Goal: Transaction & Acquisition: Purchase product/service

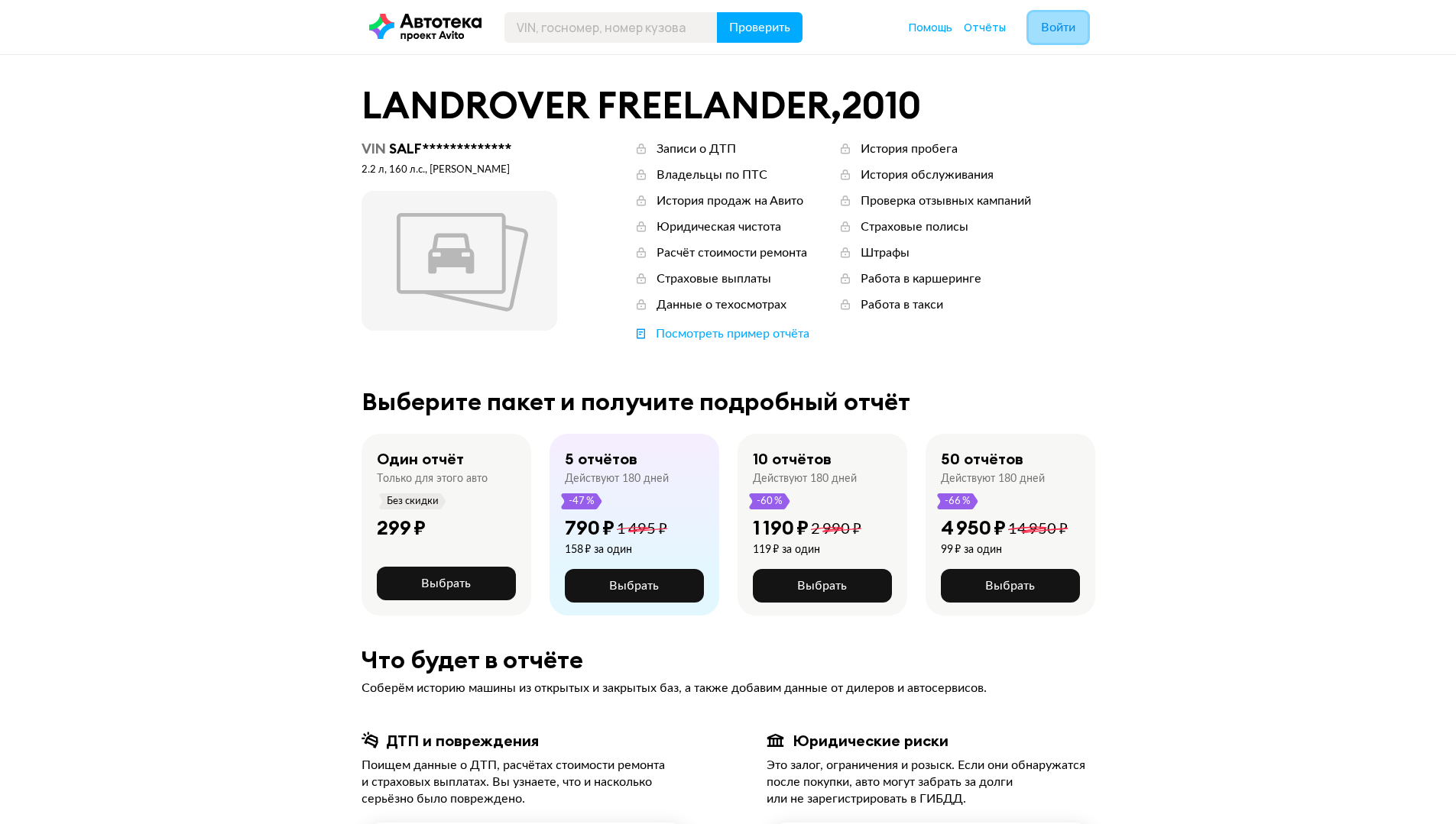
click at [1058, 18] on button "Войти" at bounding box center [1058, 28] width 59 height 30
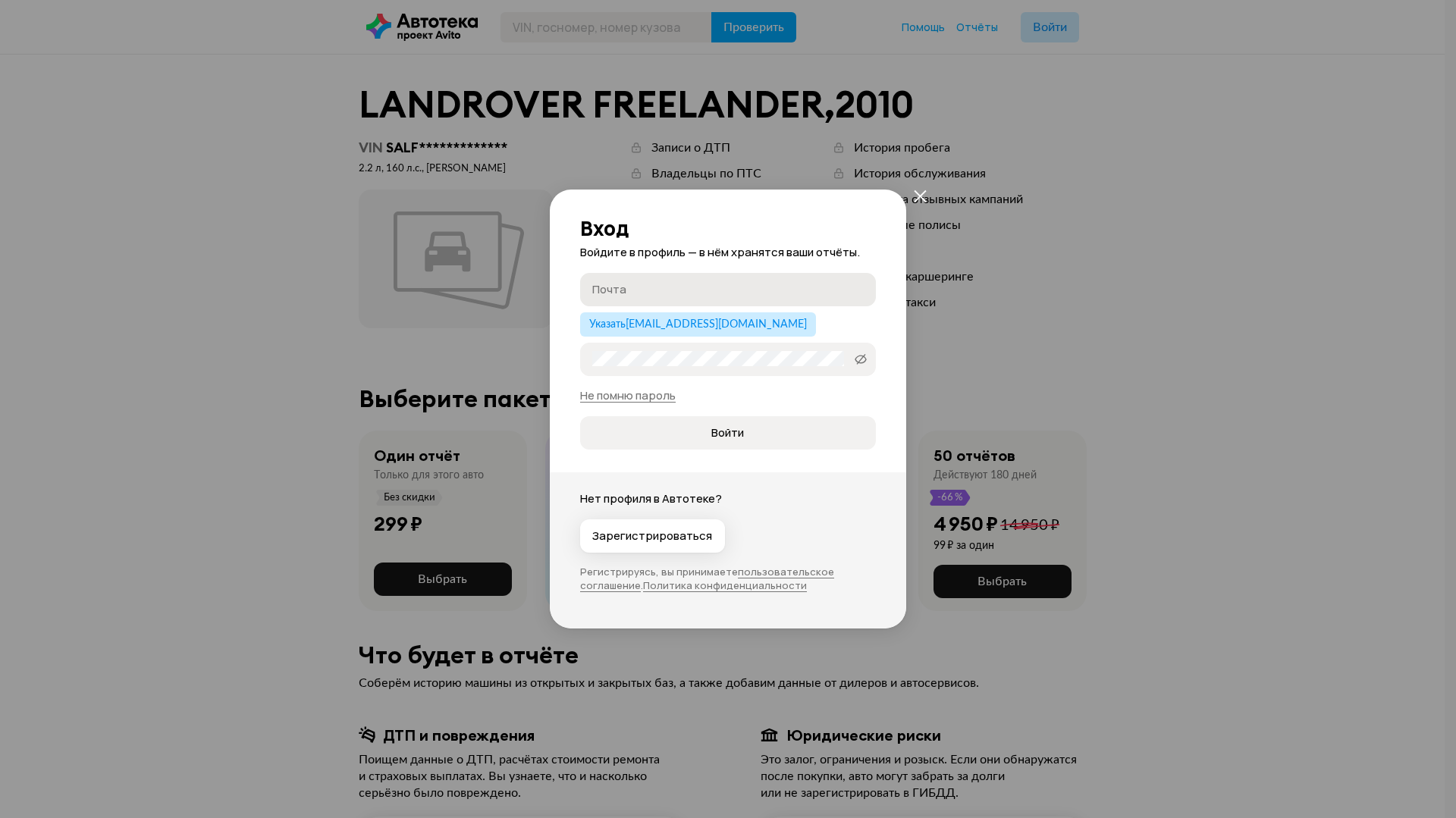
click at [690, 293] on input "Почта" at bounding box center [731, 289] width 276 height 15
type input "[DOMAIN_NAME][EMAIL_ADDRESS][DOMAIN_NAME]"
click at [699, 438] on span "Войти" at bounding box center [728, 433] width 270 height 15
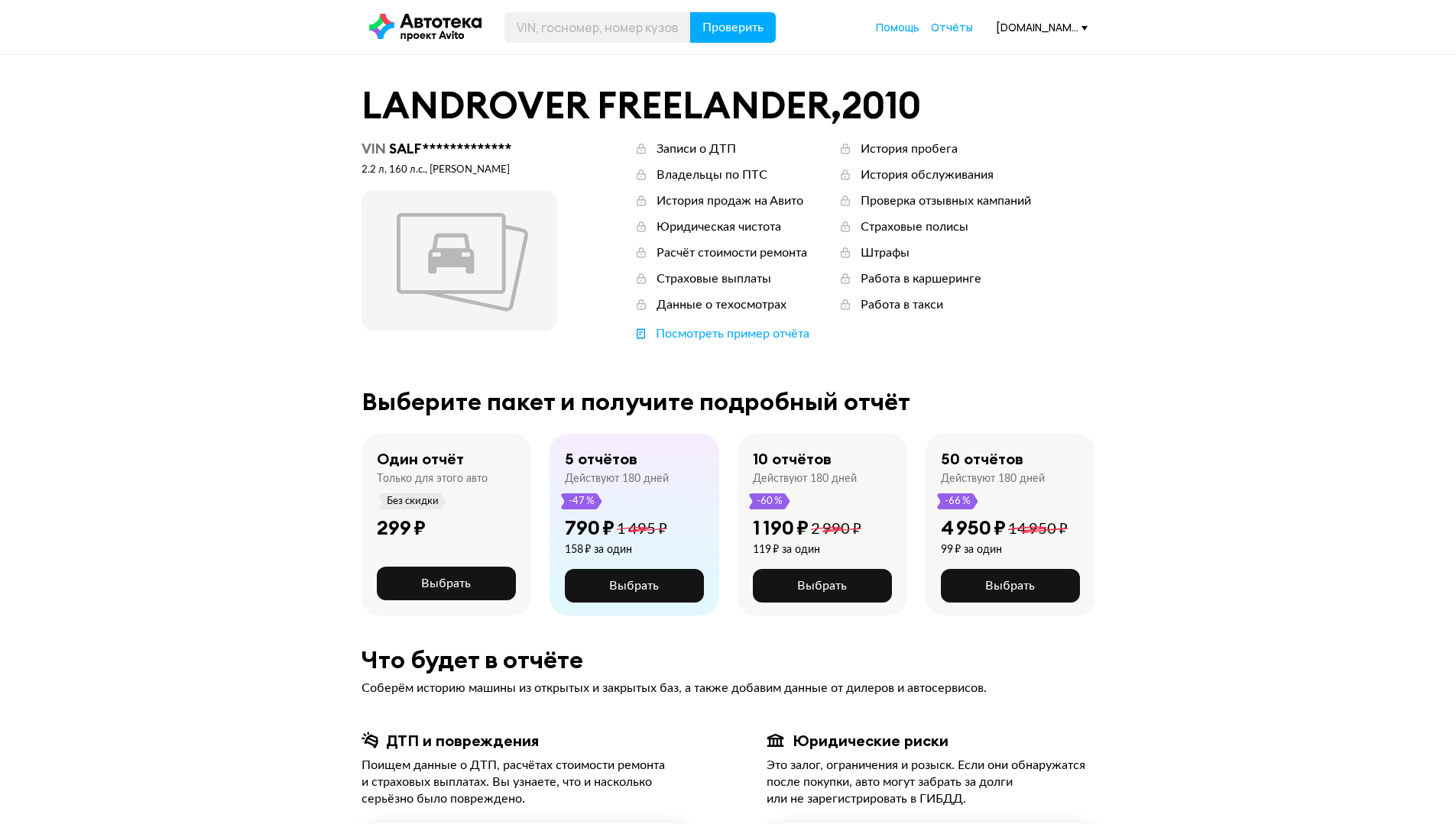
click at [1057, 21] on div "[DOMAIN_NAME][EMAIL_ADDRESS][DOMAIN_NAME]" at bounding box center [1041, 27] width 92 height 14
click at [999, 59] on span "Отчёты" at bounding box center [984, 55] width 51 height 18
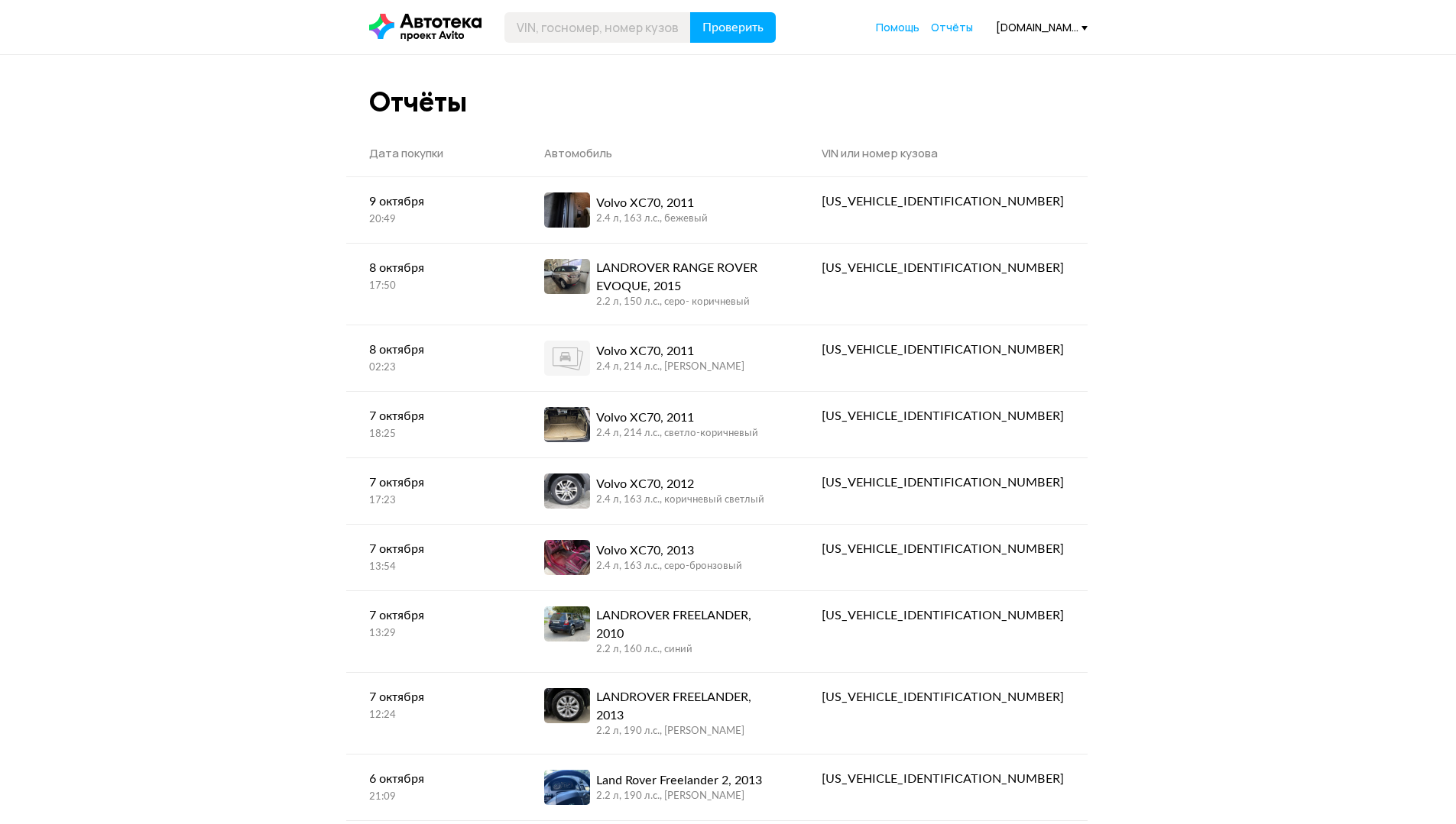
click at [1036, 22] on div "[DOMAIN_NAME][EMAIL_ADDRESS][DOMAIN_NAME]" at bounding box center [1041, 27] width 92 height 14
click at [1017, 91] on span "Профиль" at bounding box center [987, 93] width 58 height 18
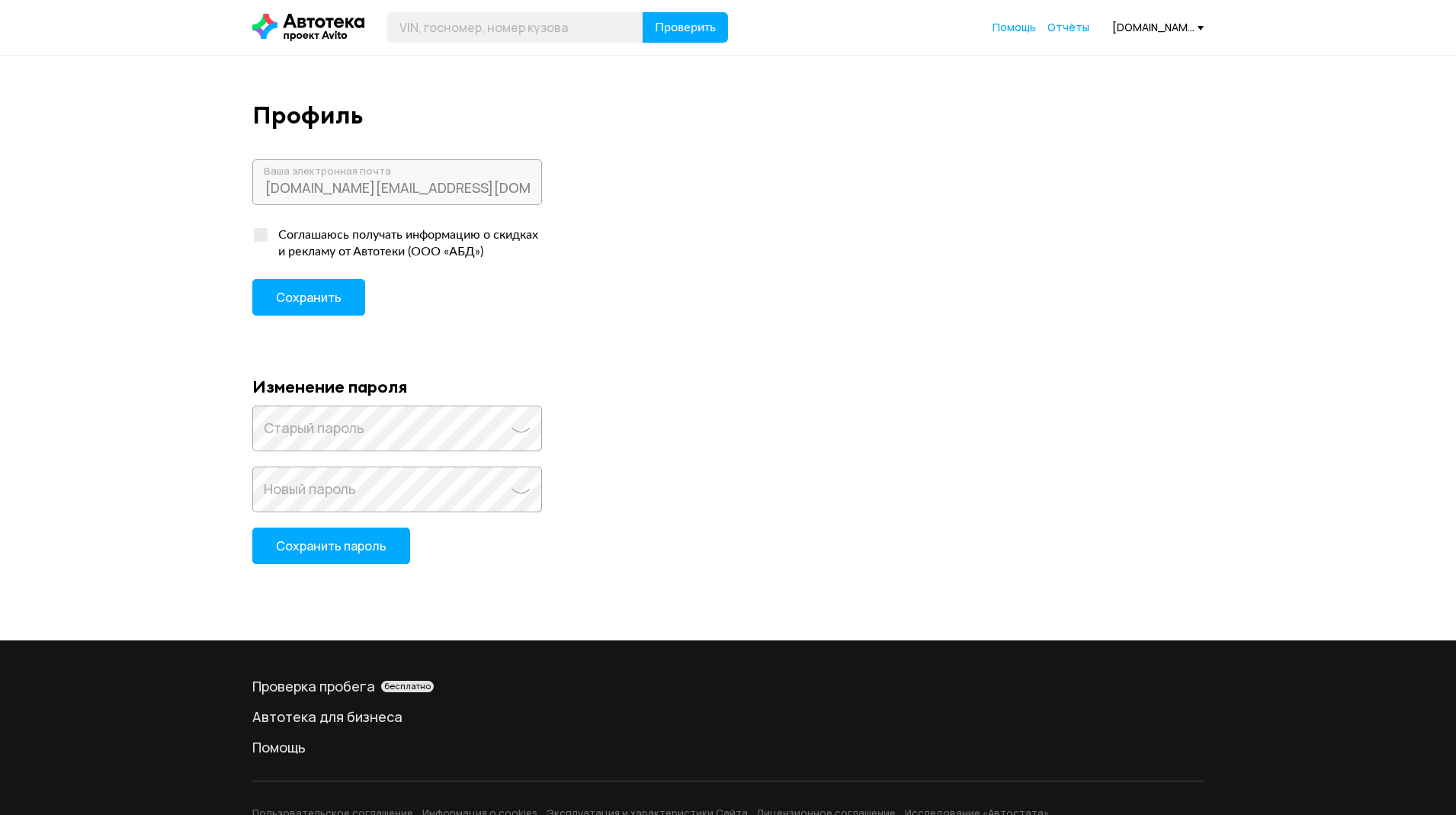
click at [1135, 24] on div "[DOMAIN_NAME][EMAIL_ADDRESS][DOMAIN_NAME]" at bounding box center [1158, 27] width 91 height 14
click at [1030, 108] on div "Профиль" at bounding box center [728, 115] width 952 height 28
click at [1145, 23] on div "[DOMAIN_NAME][EMAIL_ADDRESS][DOMAIN_NAME]" at bounding box center [1158, 27] width 91 height 14
click at [1139, 60] on link "Отчёты" at bounding box center [1133, 55] width 143 height 39
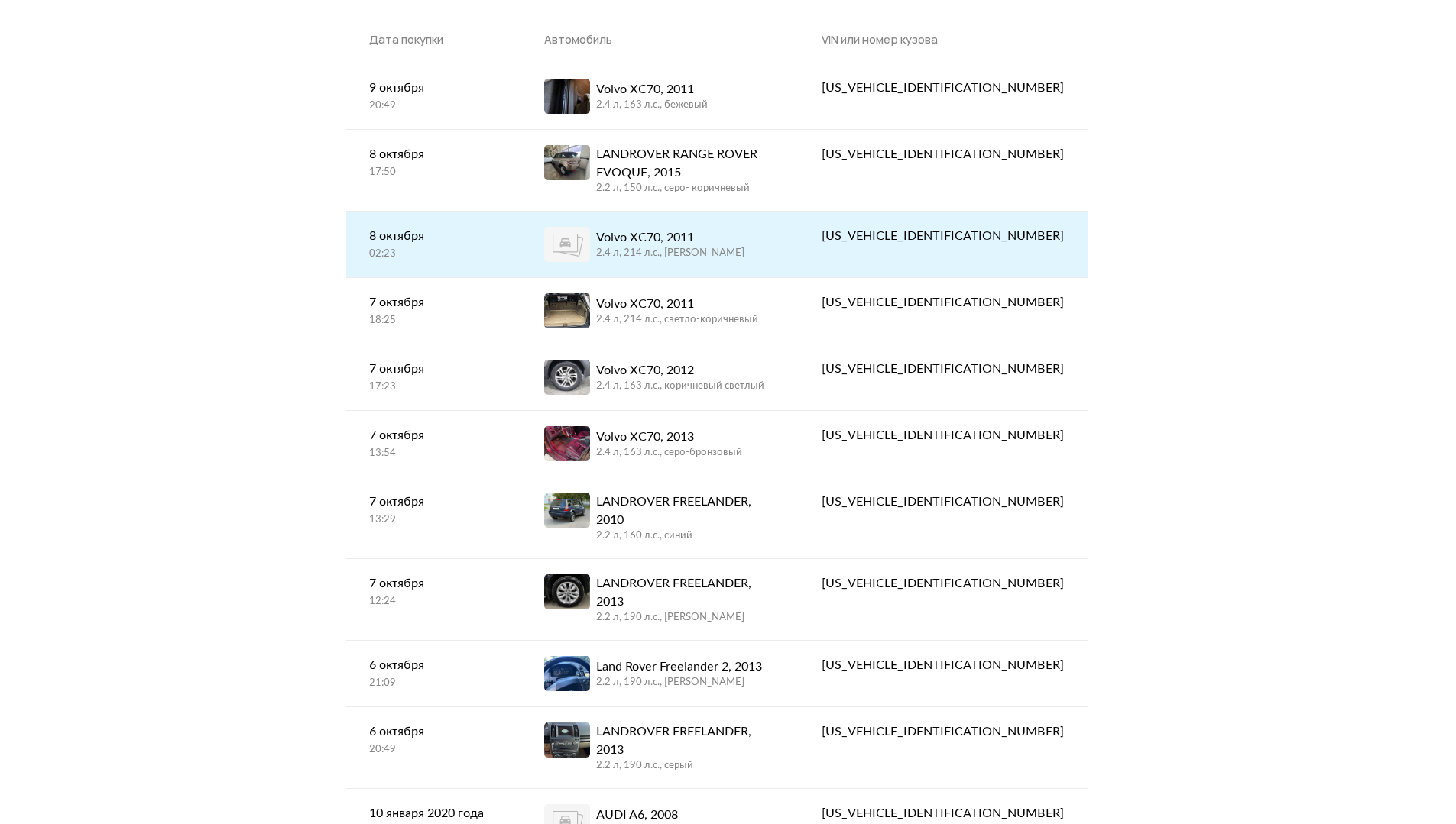
scroll to position [77, 0]
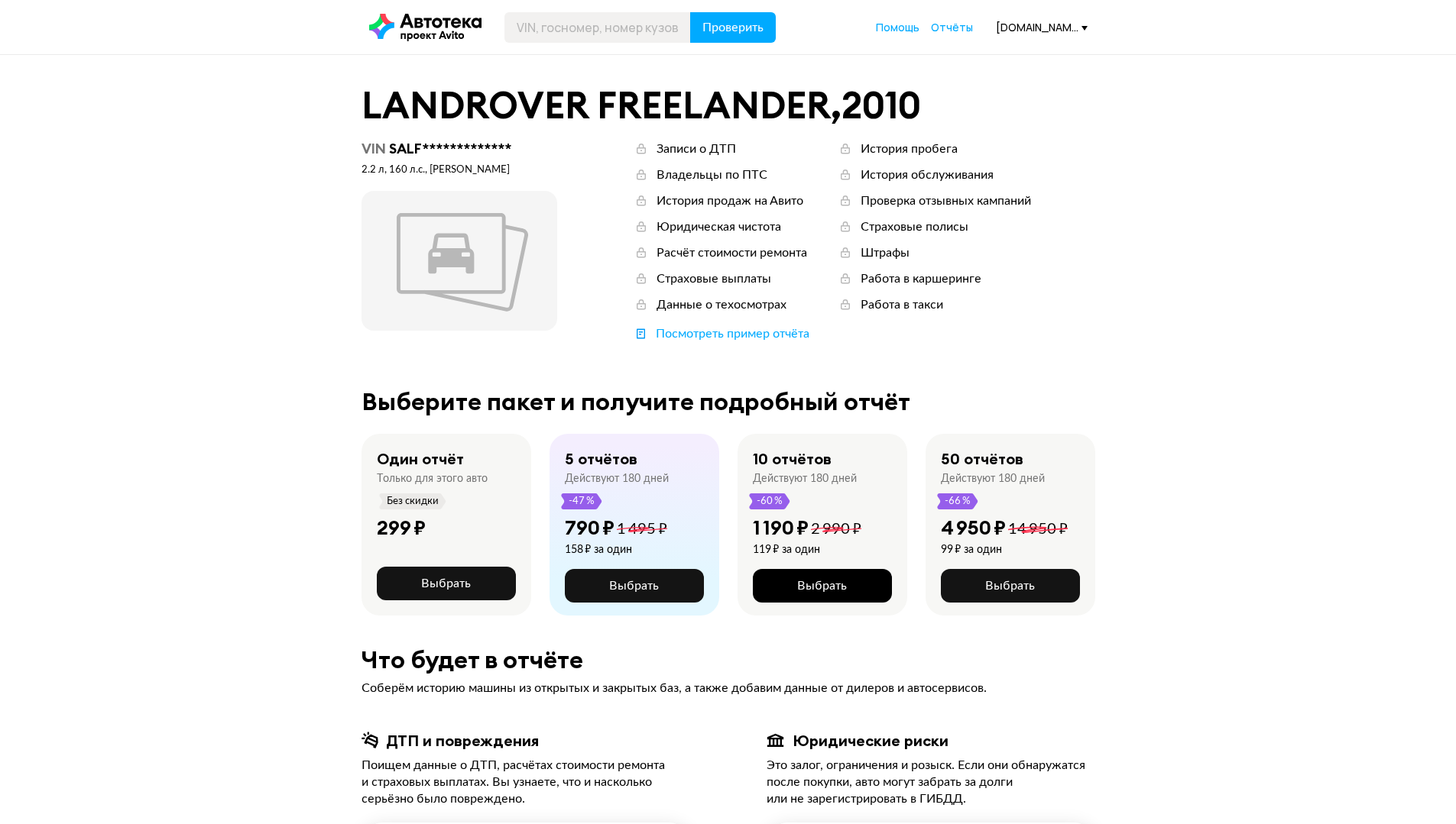
click at [816, 574] on button "Выбрать" at bounding box center [822, 586] width 139 height 34
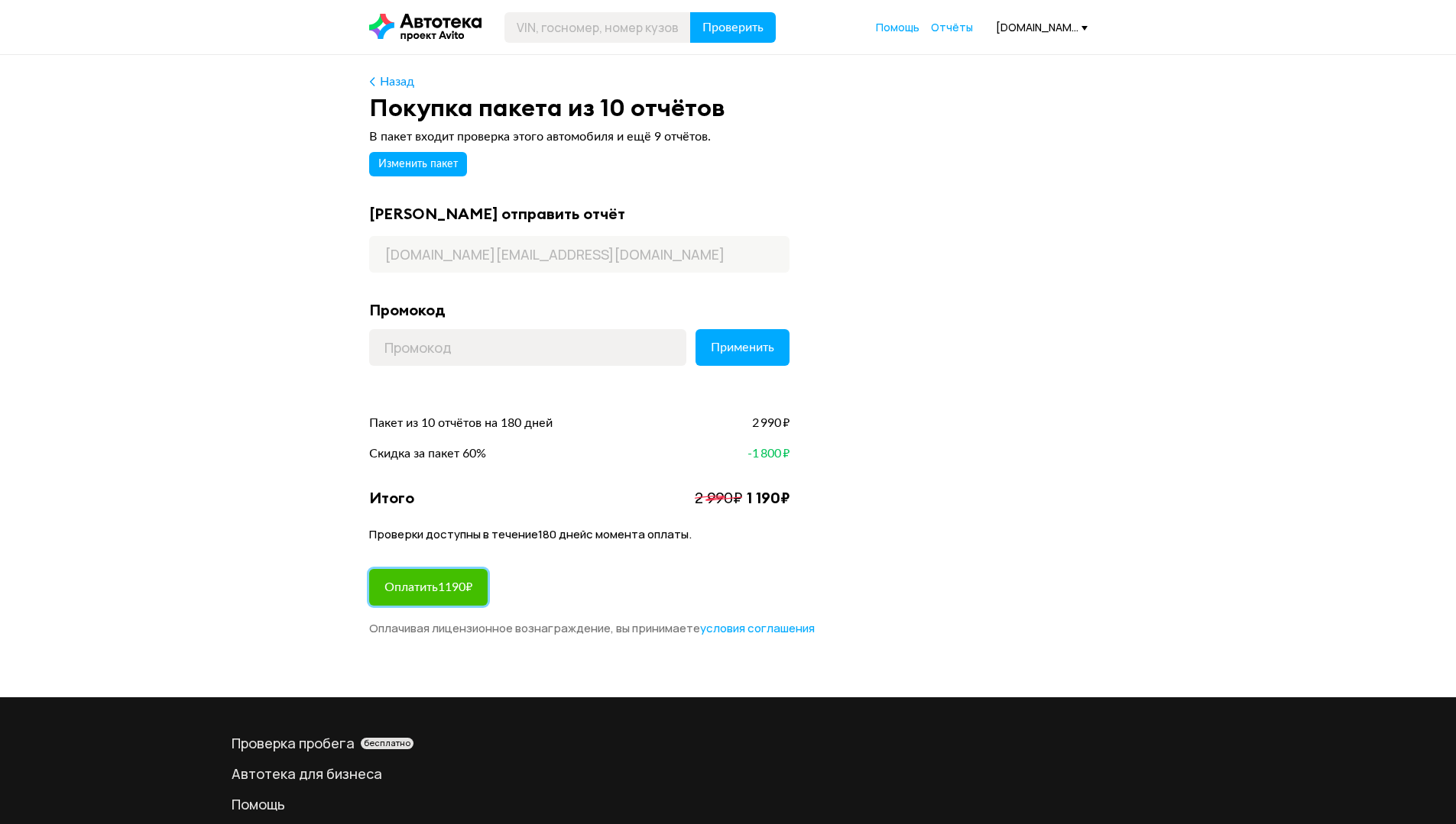
click at [472, 590] on span "Оплатить 1190 ₽" at bounding box center [428, 587] width 87 height 13
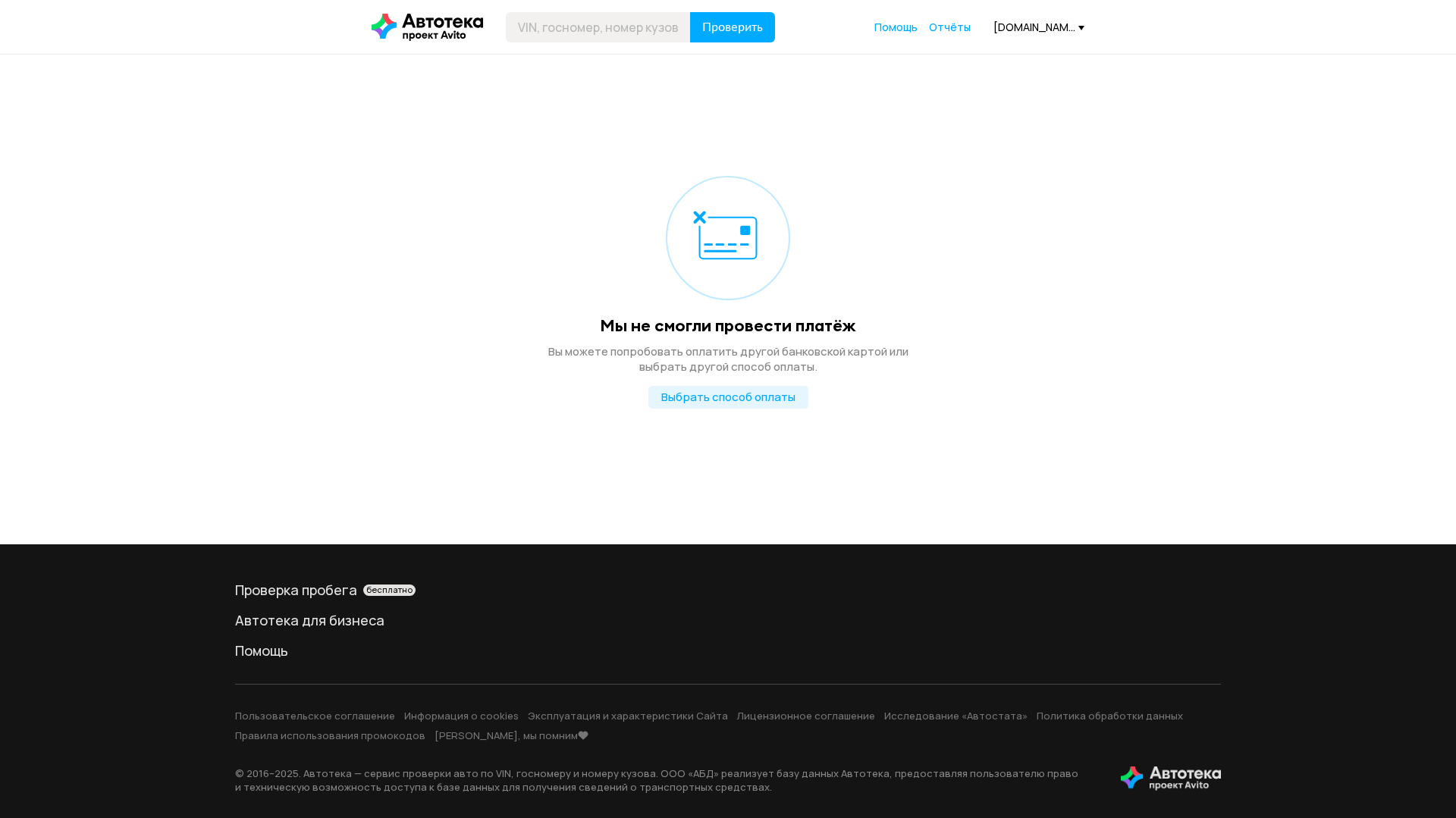
click at [960, 75] on div "Мы не смогли провести платёж Вы можете попробовать оплатить другой банковской к…" at bounding box center [728, 246] width 713 height 385
click at [999, 22] on div "[DOMAIN_NAME][EMAIL_ADDRESS][DOMAIN_NAME]" at bounding box center [1039, 27] width 91 height 14
click at [997, 53] on span "Отчёты" at bounding box center [983, 54] width 51 height 18
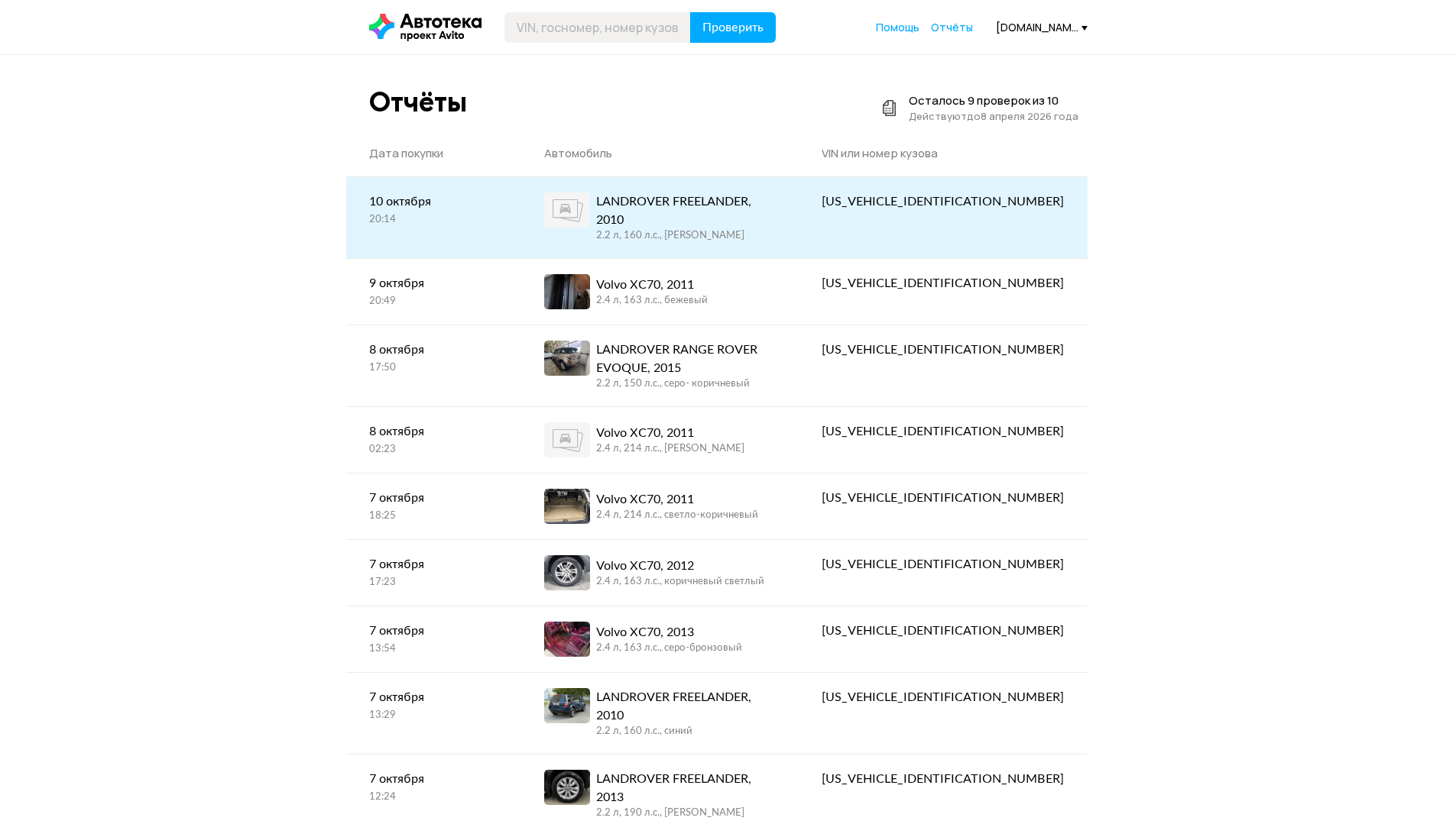
click at [744, 230] on div "2.2 л, 160 л.c., [PERSON_NAME]" at bounding box center [686, 236] width 180 height 13
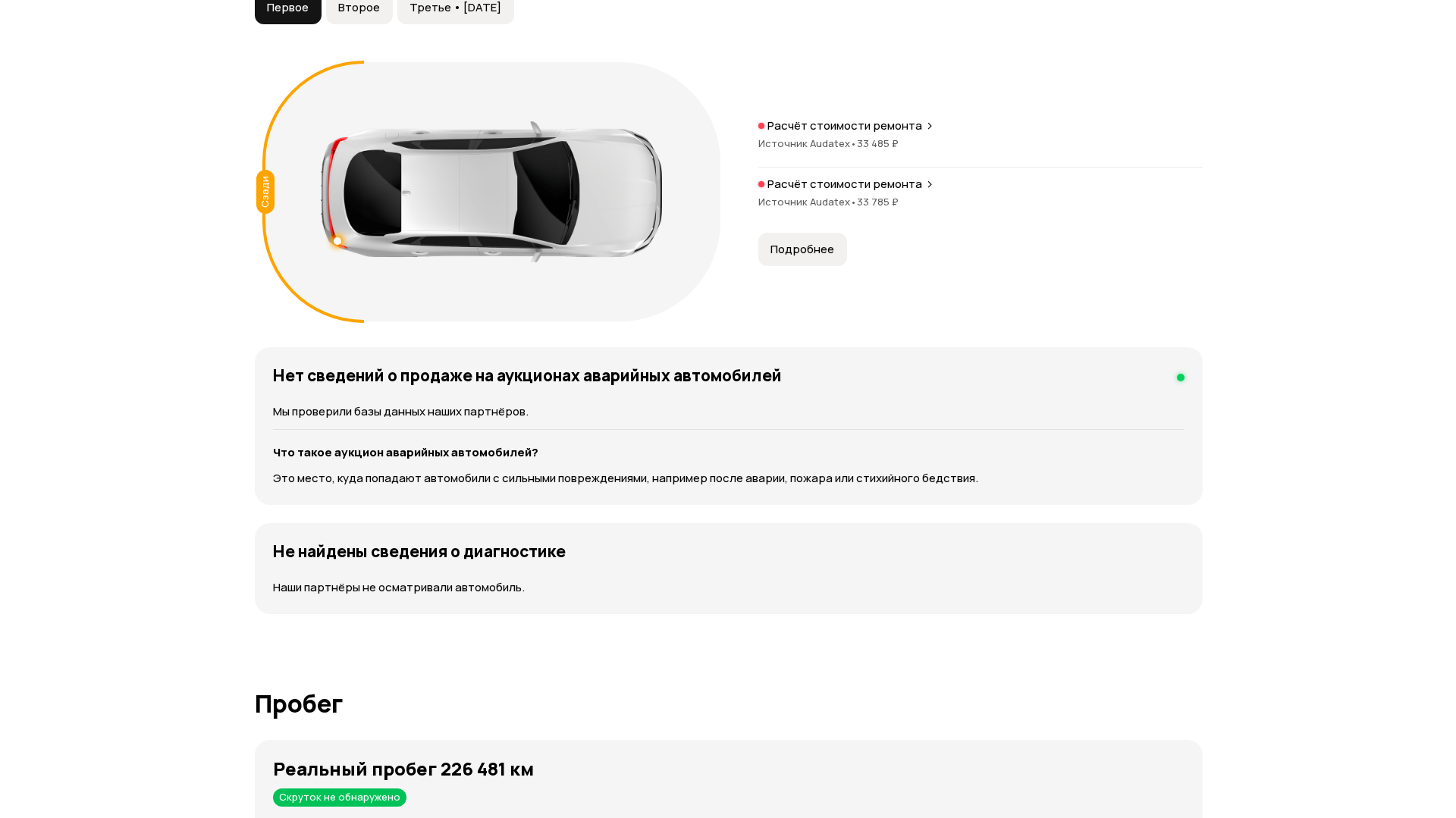
scroll to position [1669, 0]
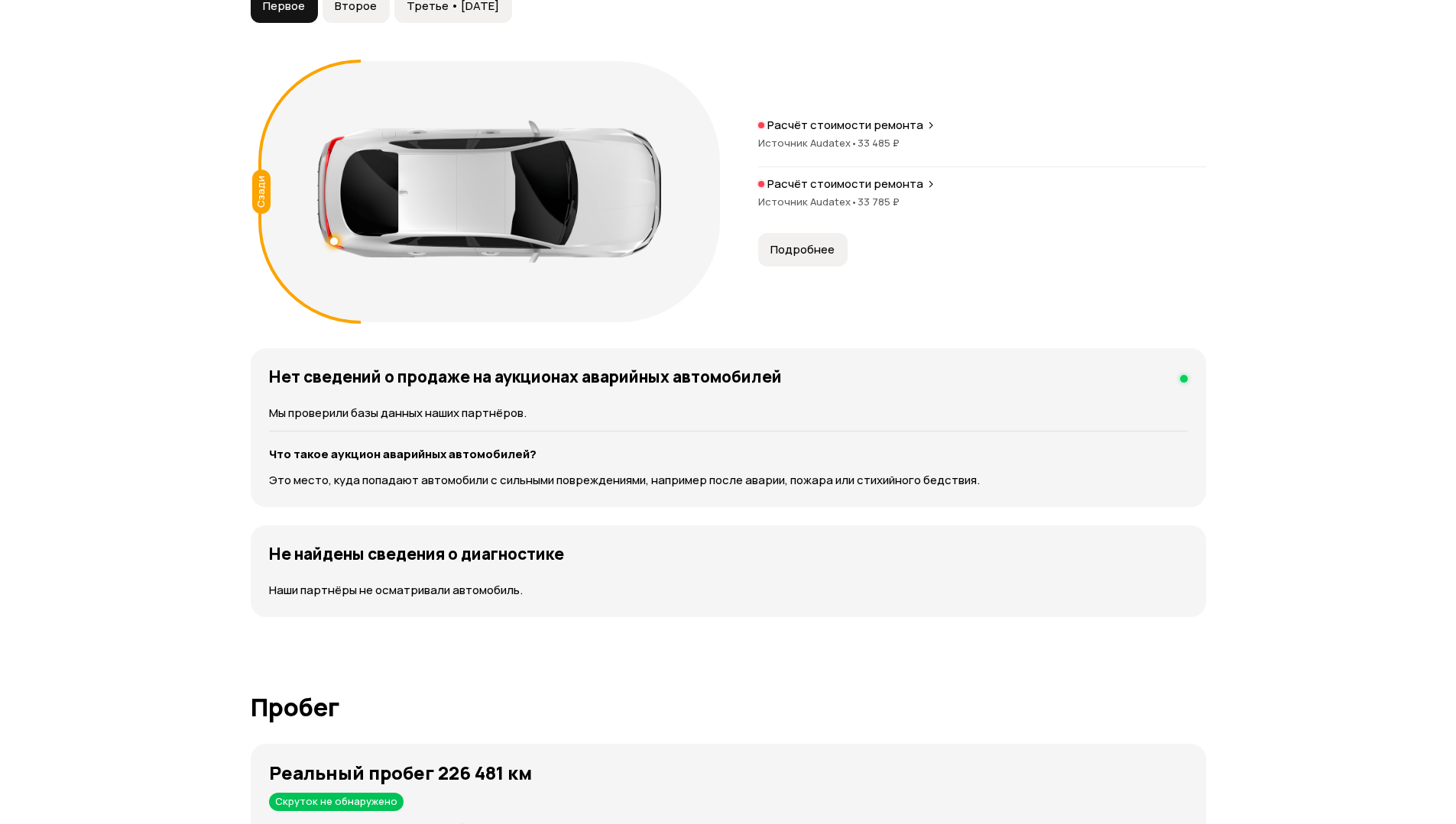
click at [803, 239] on button "Подробнее" at bounding box center [802, 250] width 89 height 34
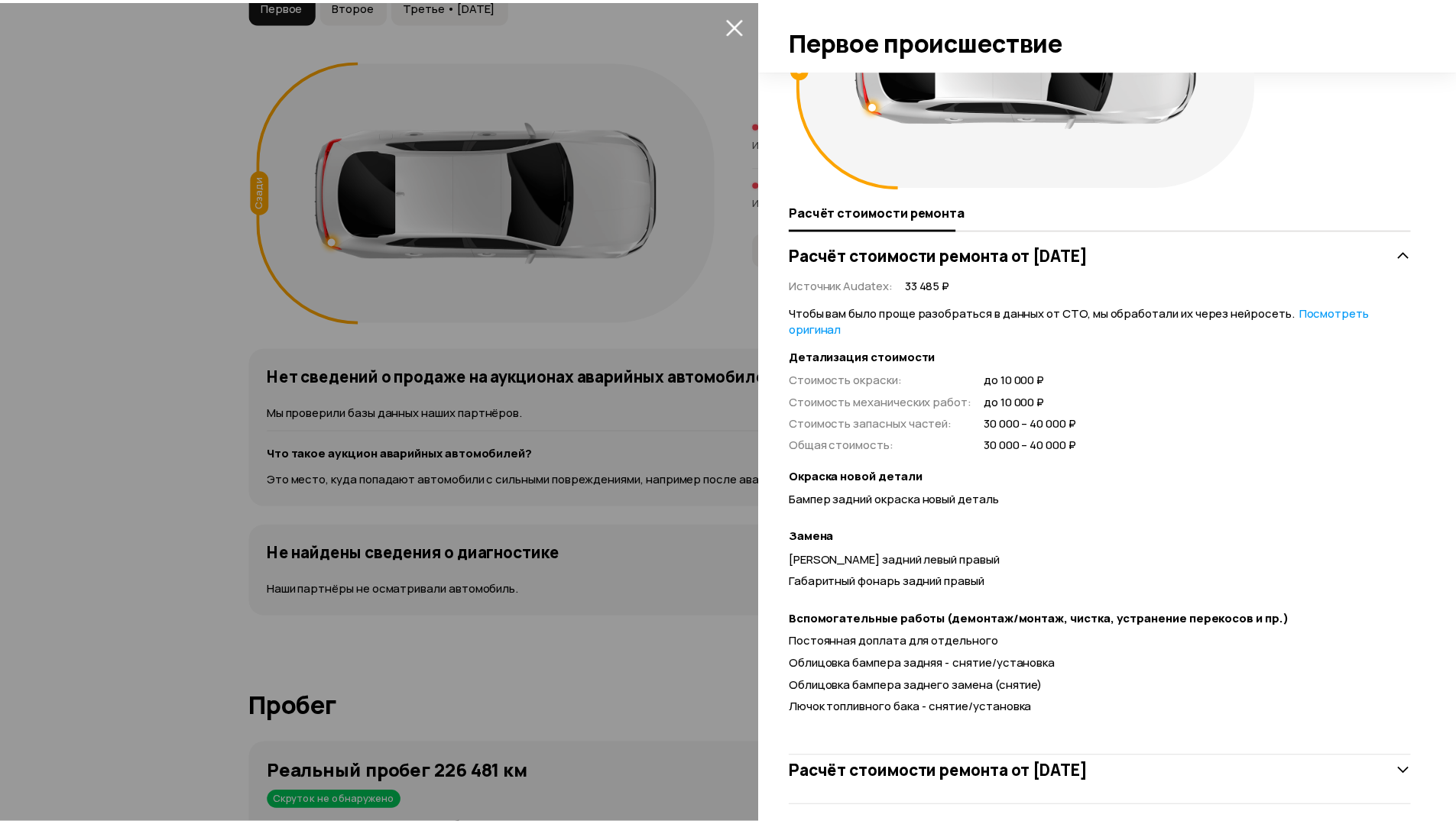
scroll to position [166, 0]
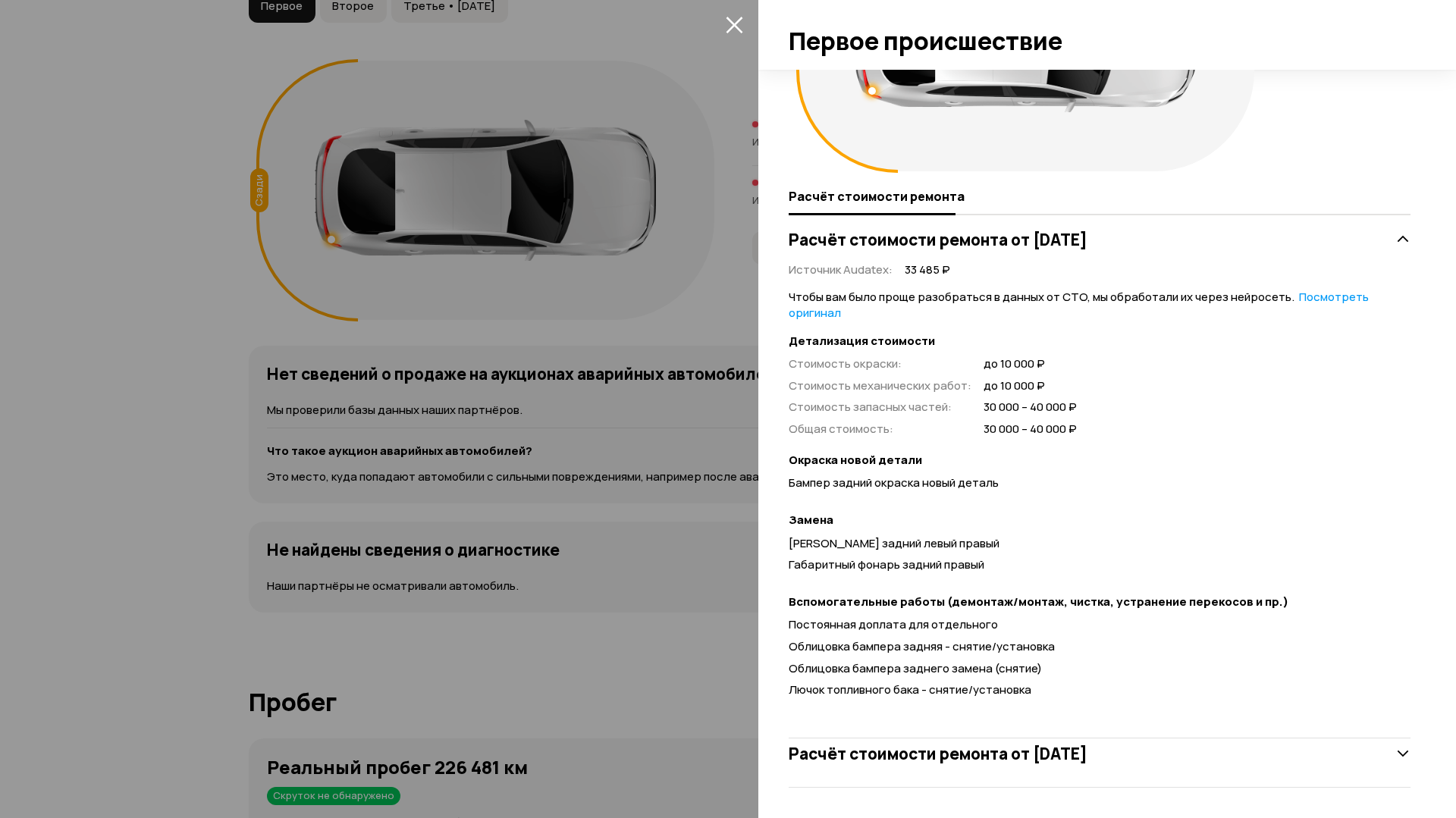
click at [124, 173] on div at bounding box center [728, 409] width 1456 height 818
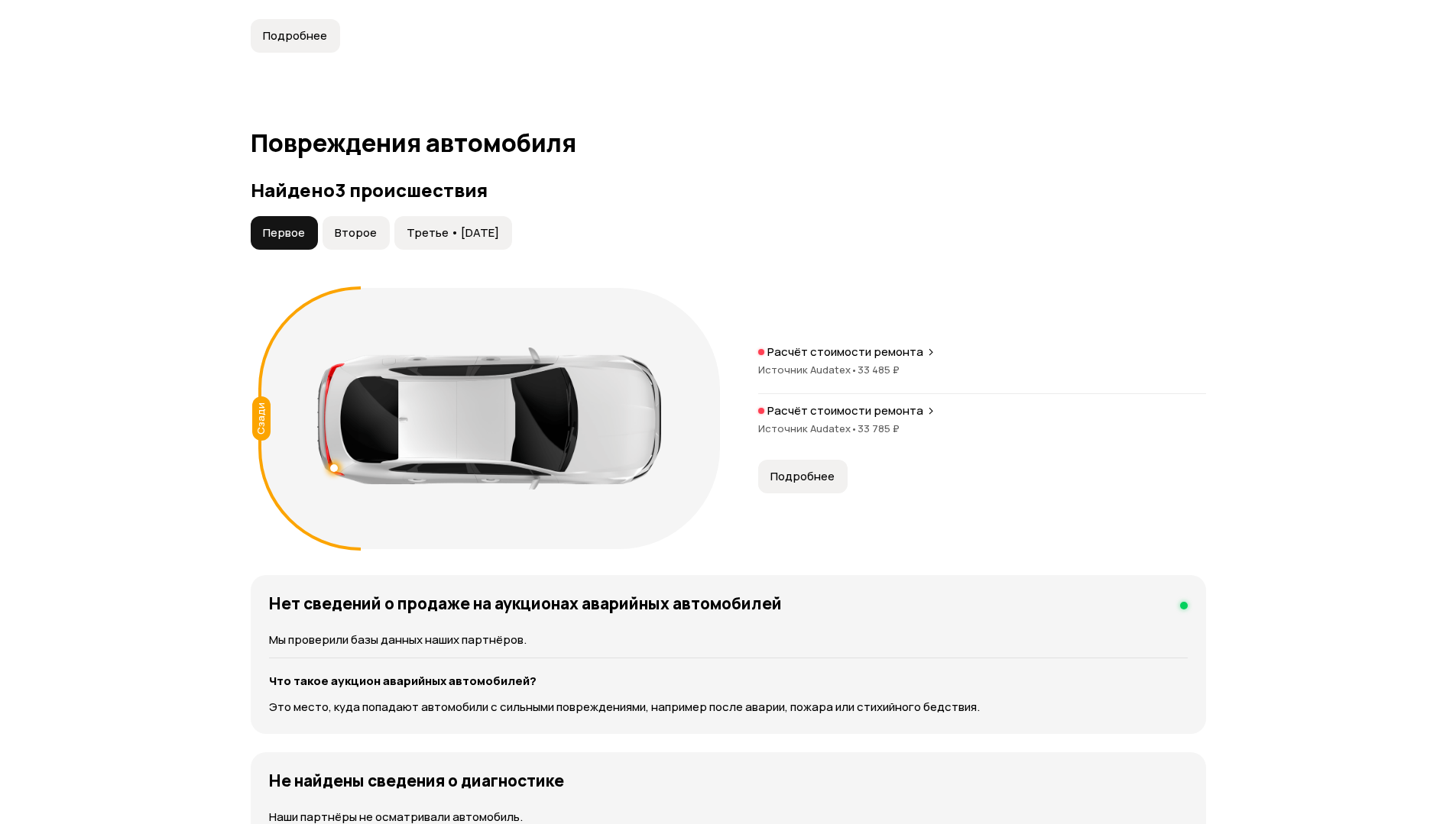
scroll to position [1451, 0]
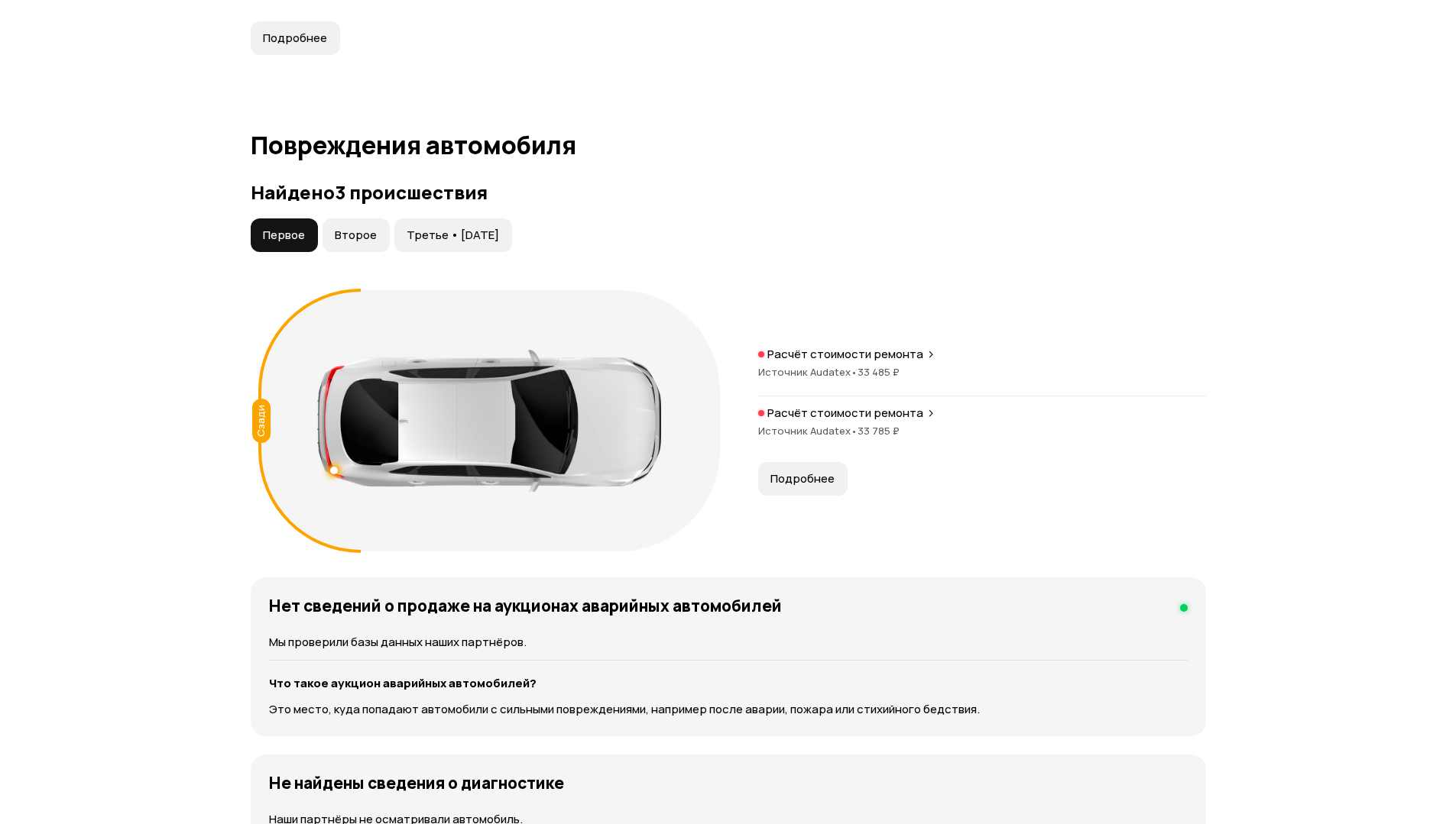
click at [352, 224] on button "Второе" at bounding box center [356, 235] width 67 height 34
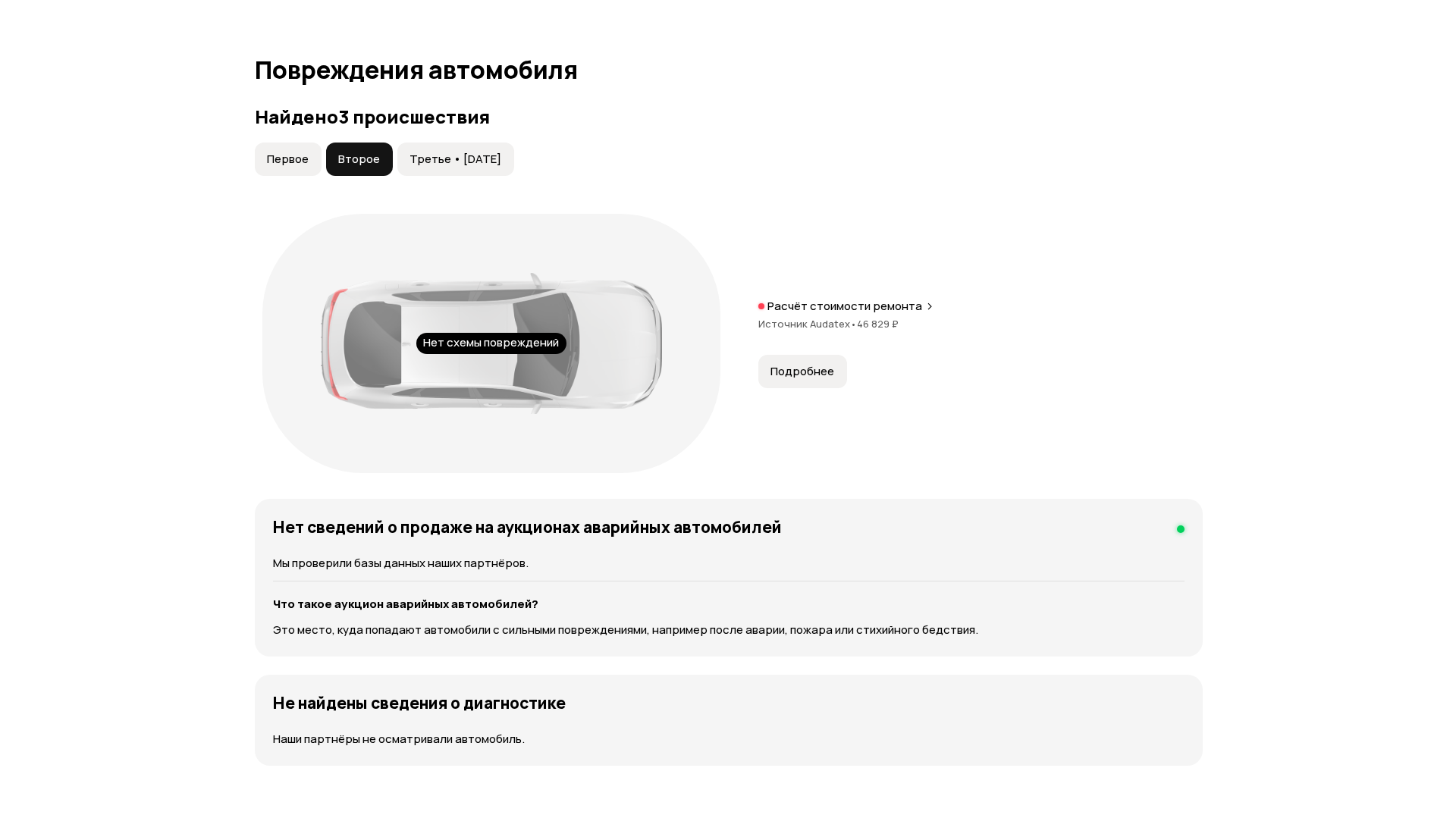
scroll to position [1517, 0]
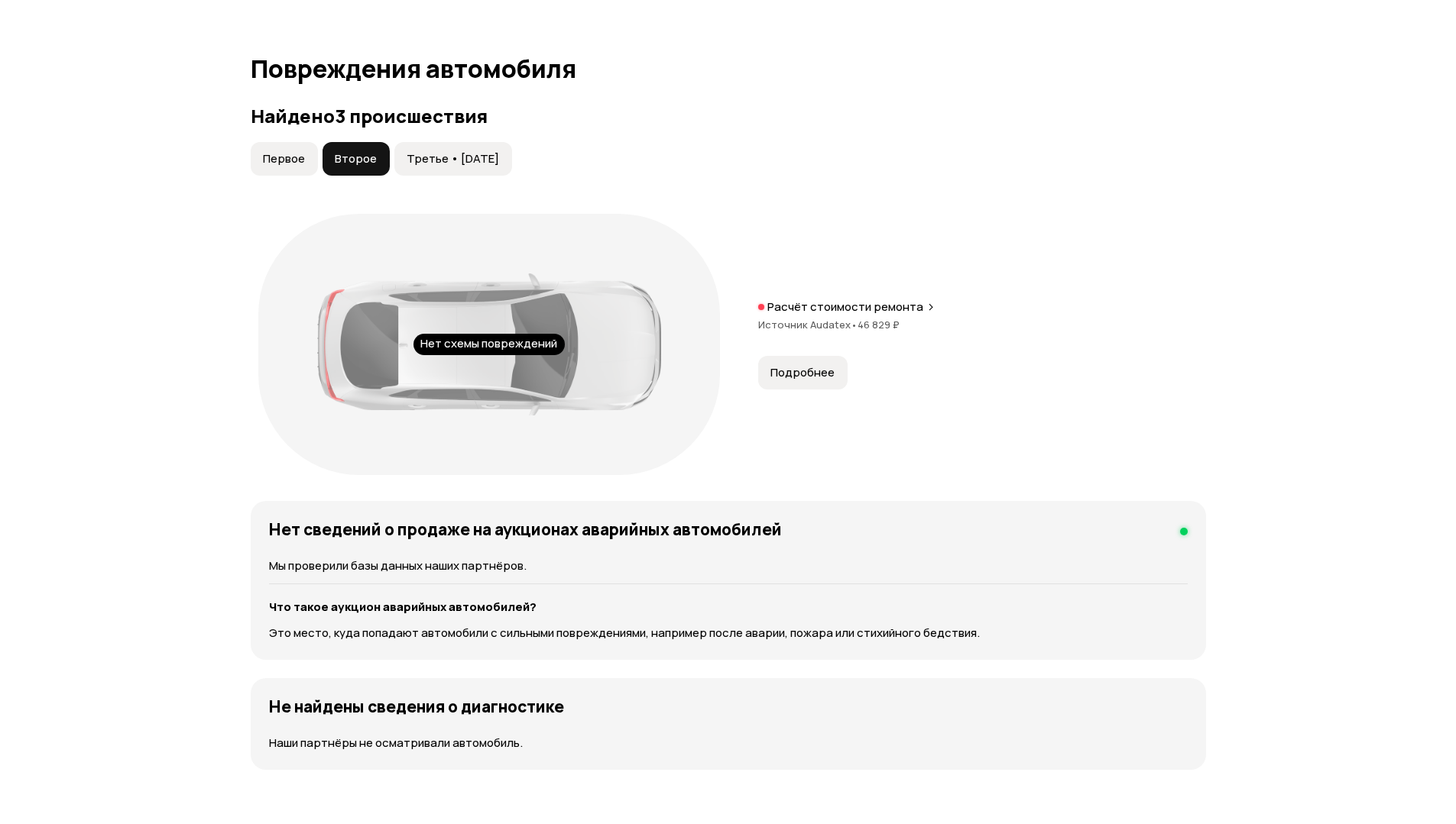
click at [788, 372] on span "Подробнее" at bounding box center [802, 372] width 64 height 15
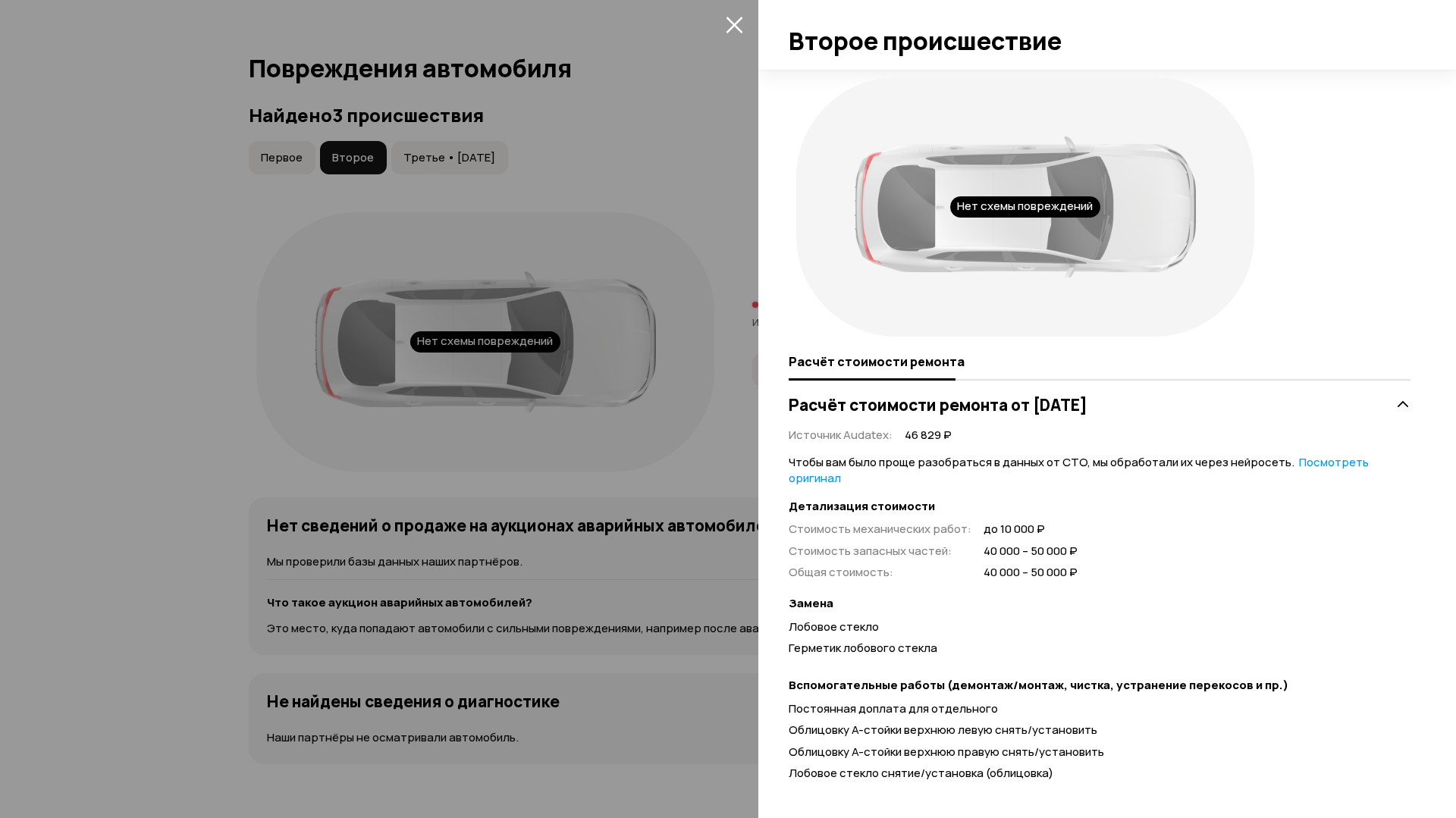
scroll to position [34, 0]
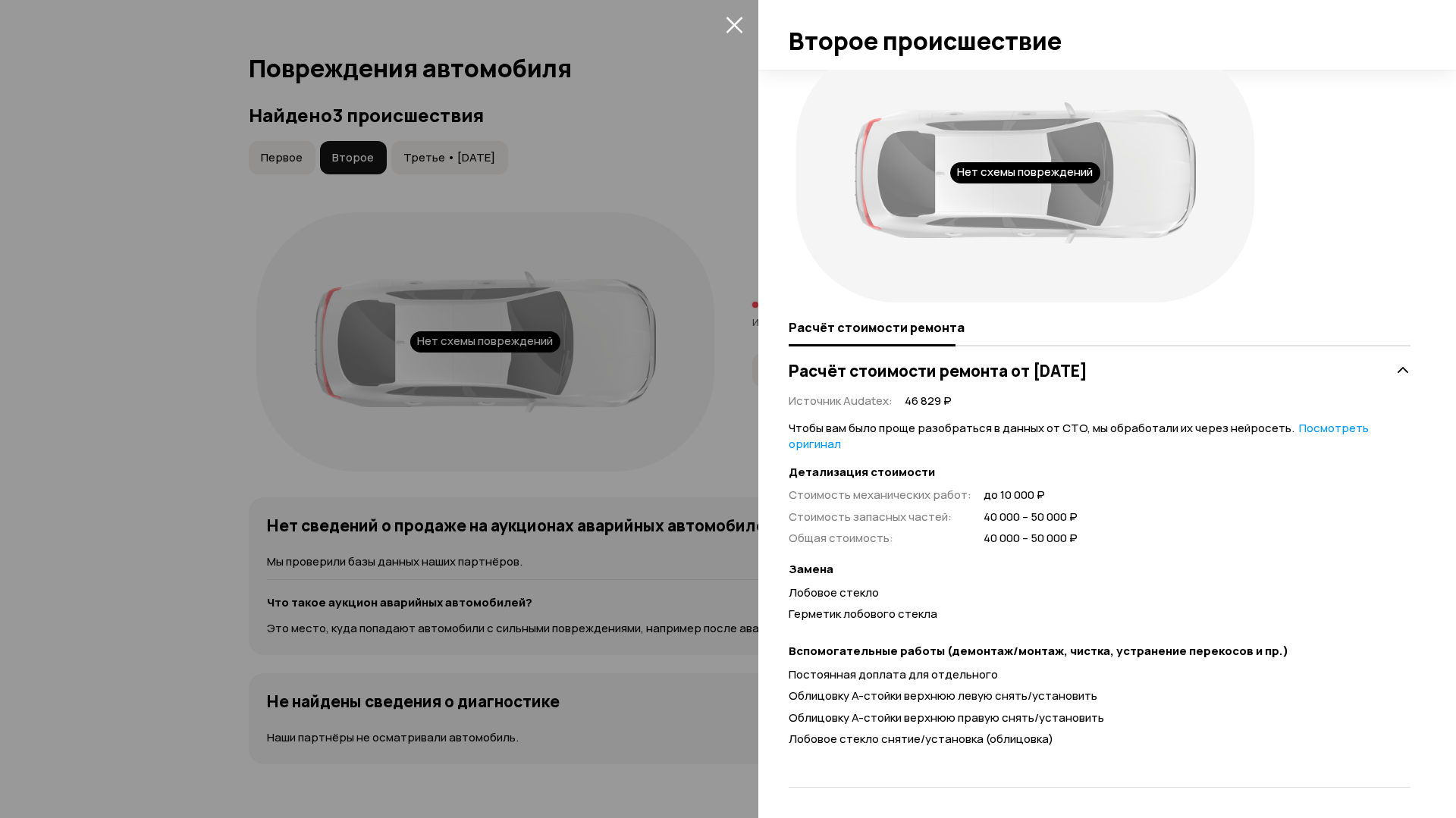
click at [215, 139] on div at bounding box center [728, 409] width 1456 height 818
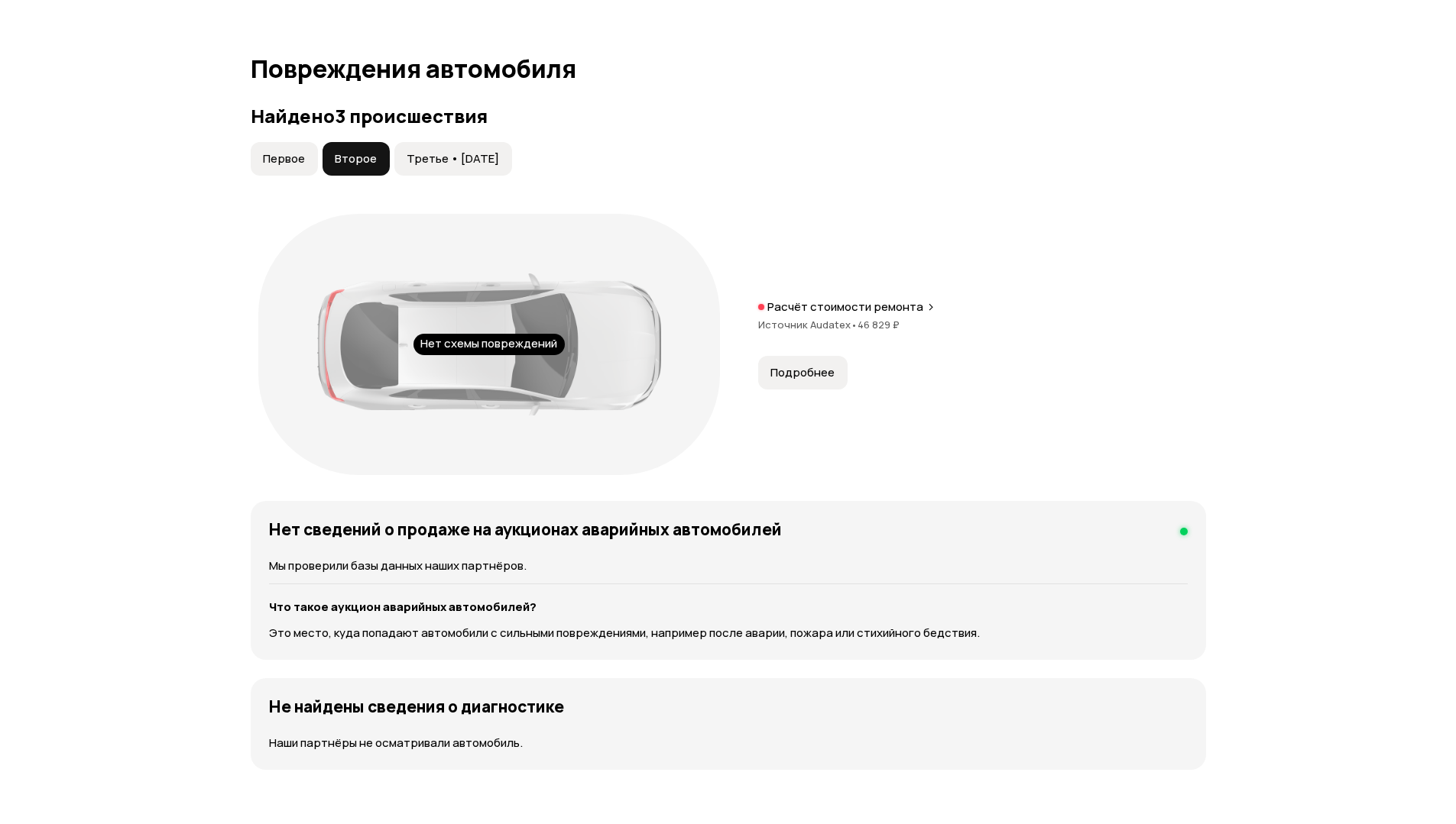
click at [783, 367] on span "Подробнее" at bounding box center [802, 372] width 64 height 15
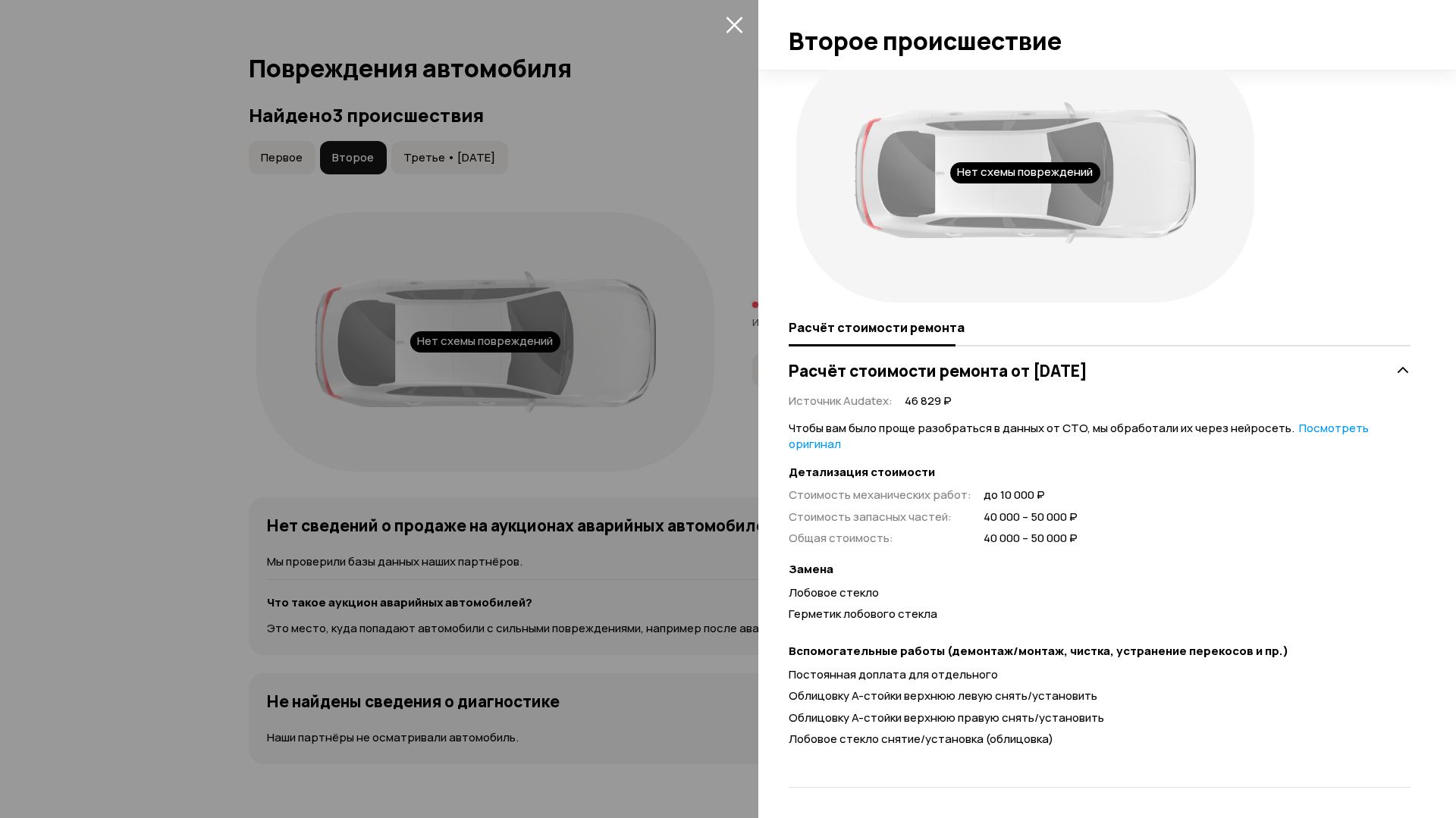
click at [728, 20] on icon "закрыть" at bounding box center [735, 25] width 17 height 17
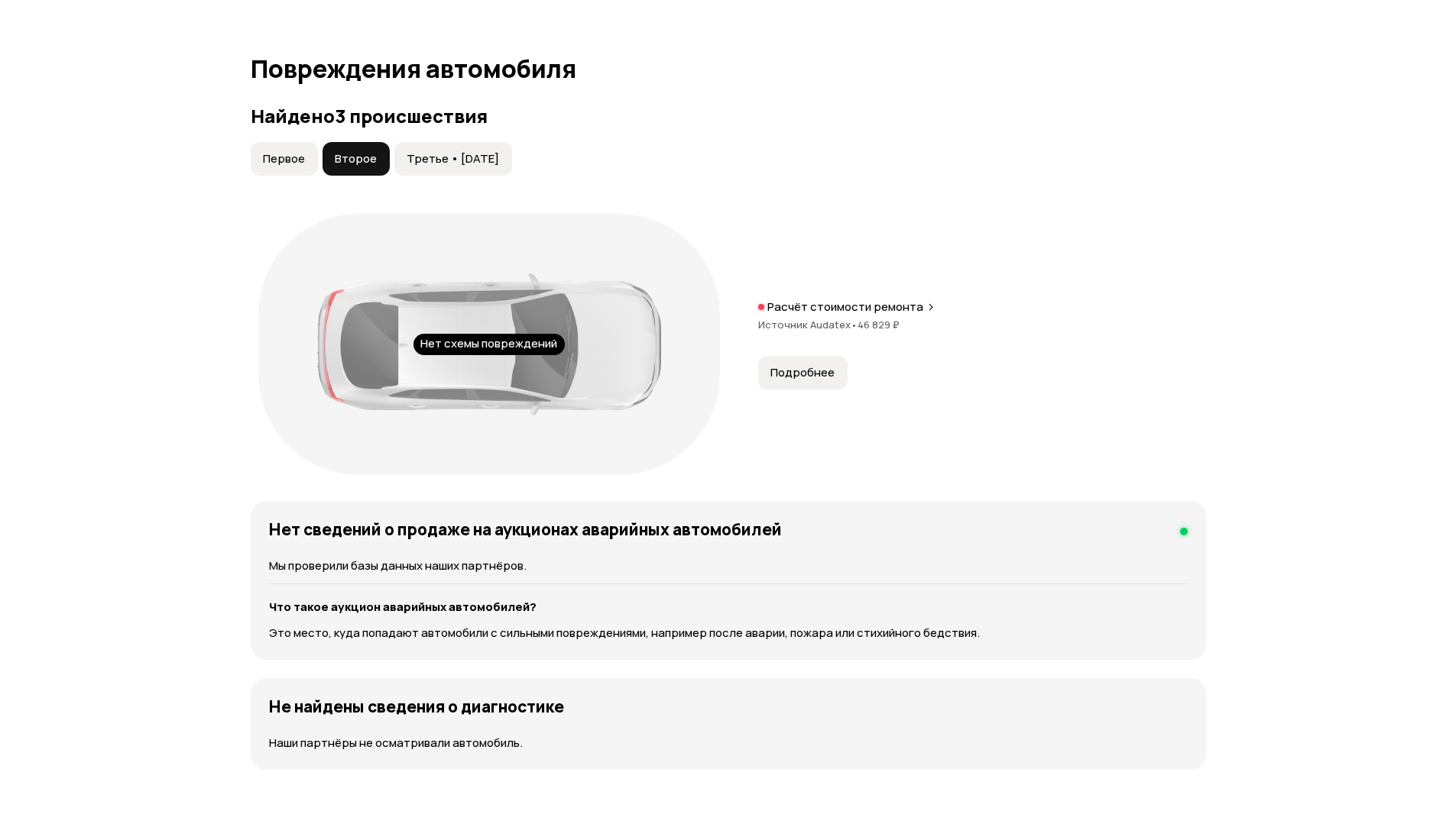
click at [453, 162] on span "Третье • 27 окт 2017" at bounding box center [453, 159] width 93 height 15
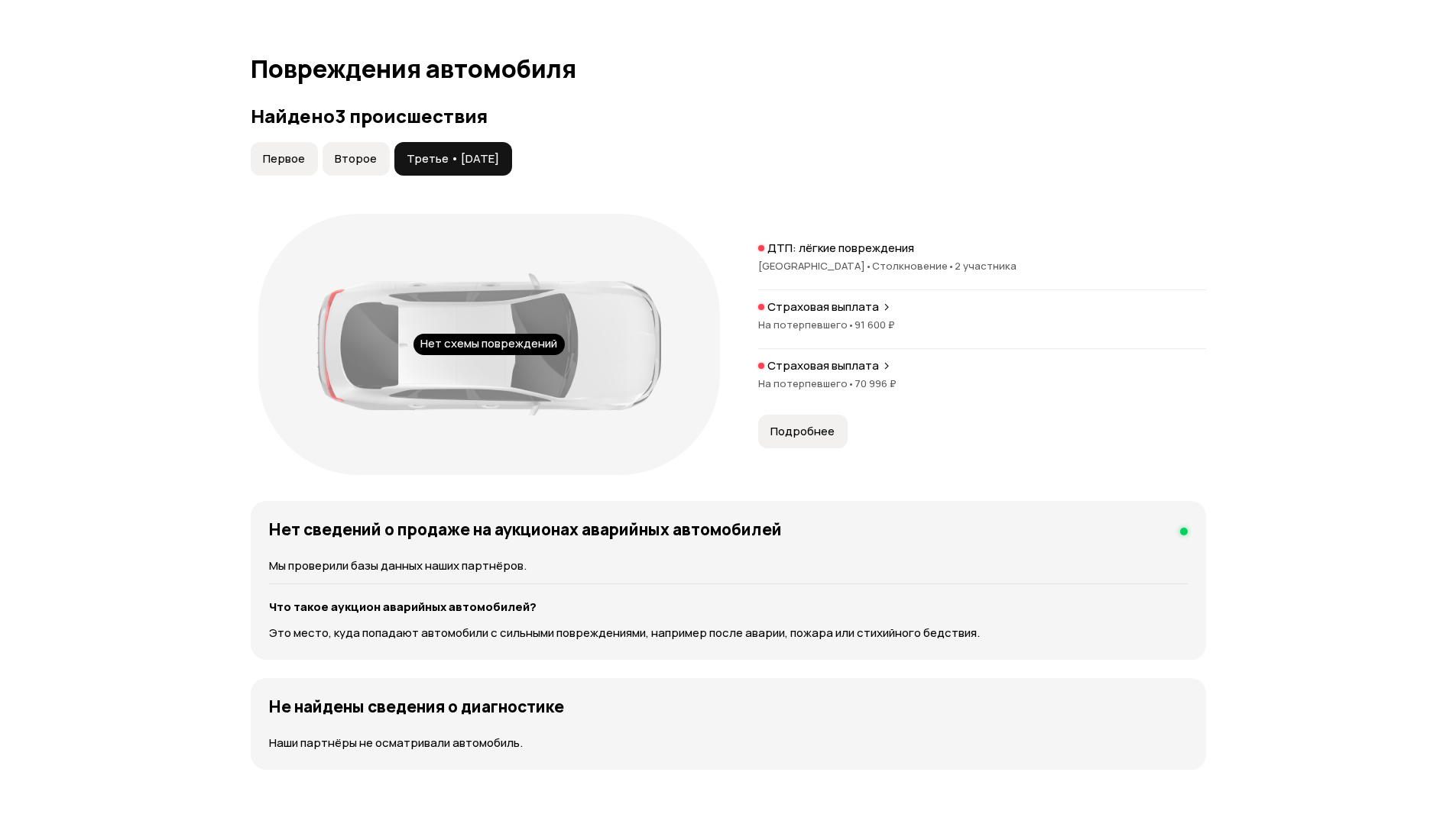
click at [809, 423] on button "Подробнее" at bounding box center [802, 431] width 89 height 34
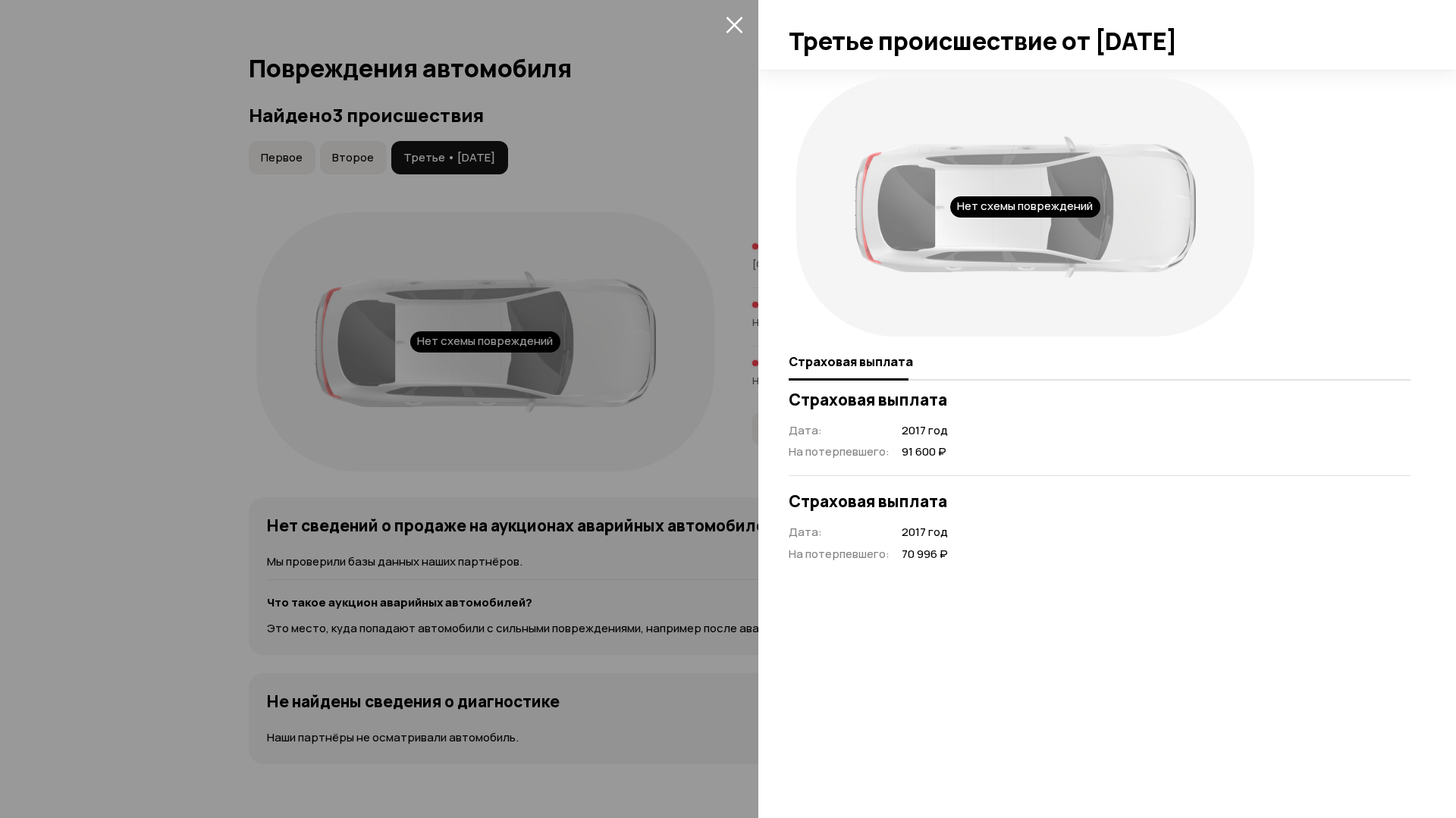
click at [708, 461] on div at bounding box center [728, 409] width 1456 height 818
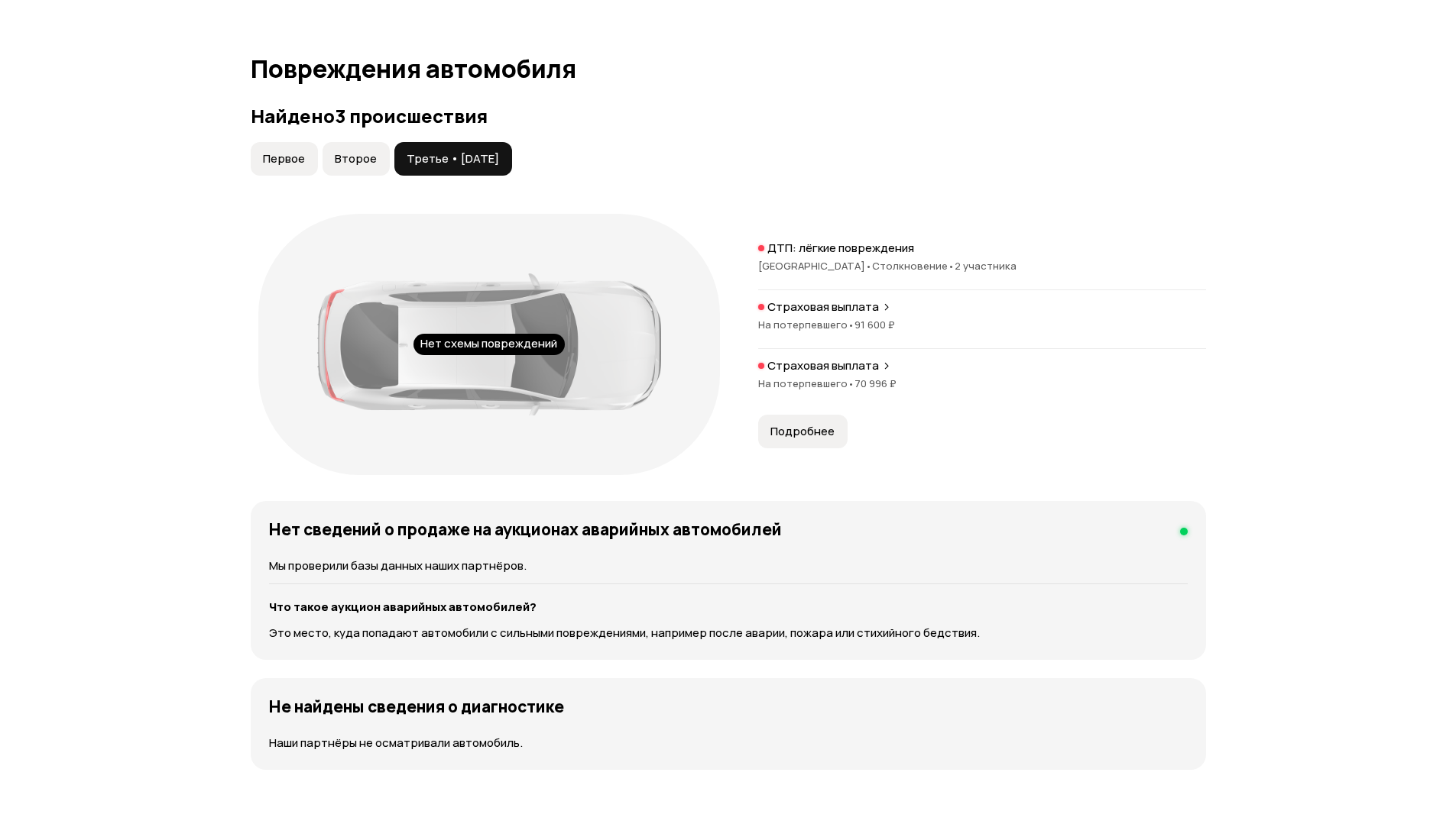
click at [798, 320] on span "На потерпевшего •" at bounding box center [806, 325] width 96 height 13
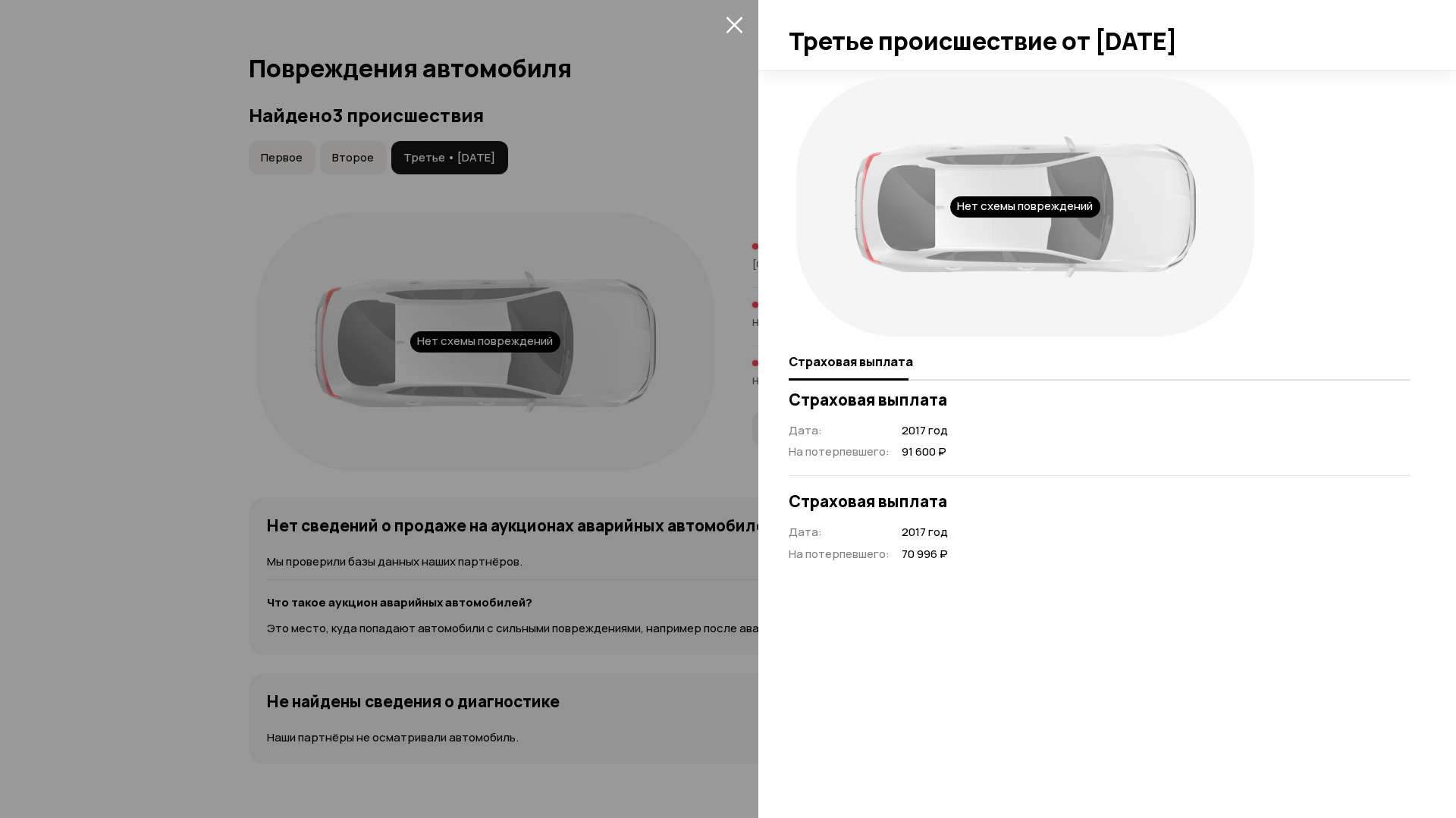
click at [758, 436] on div at bounding box center [728, 409] width 1456 height 818
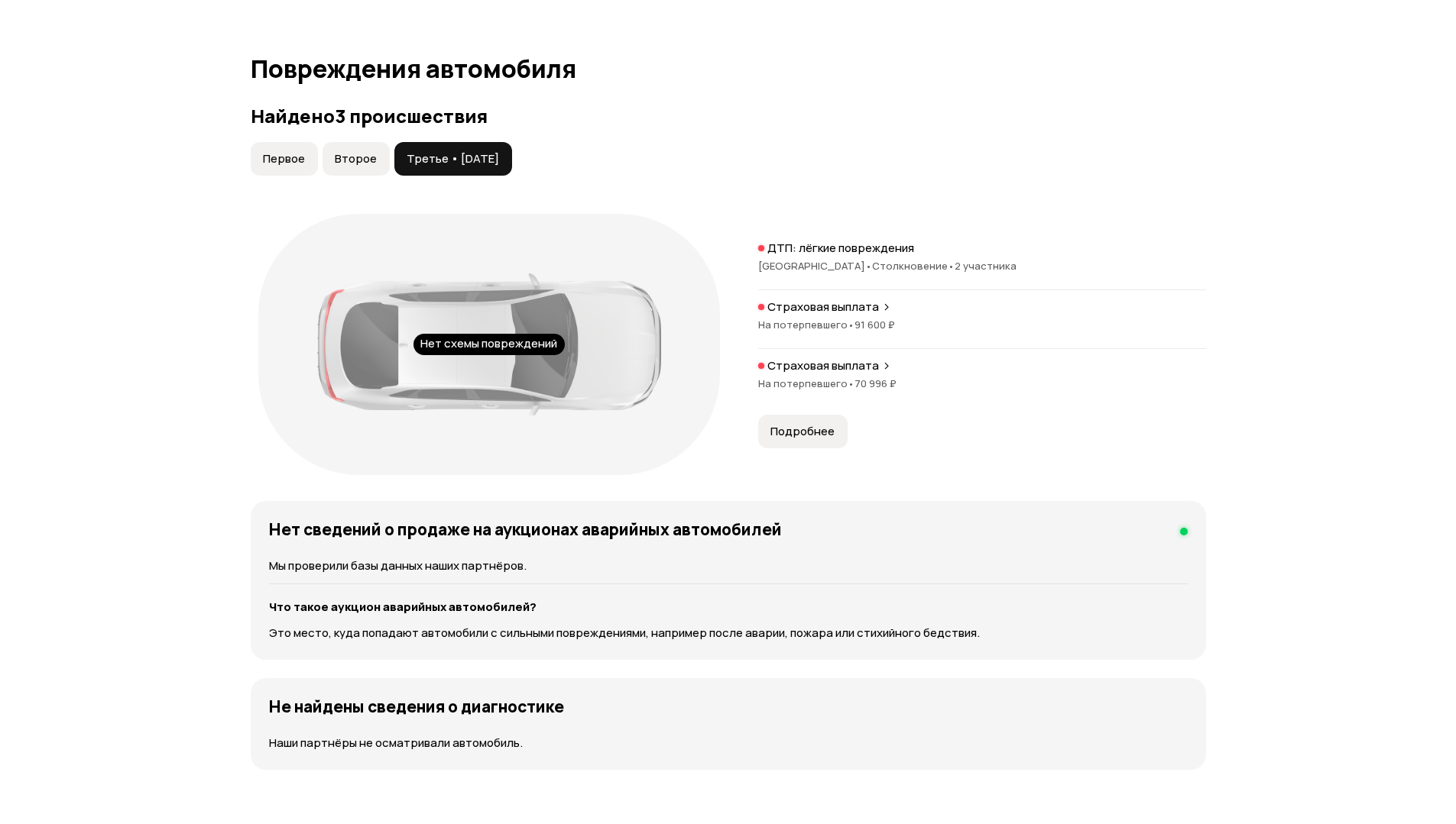
click at [824, 388] on span "На потерпевшего •" at bounding box center [806, 383] width 96 height 13
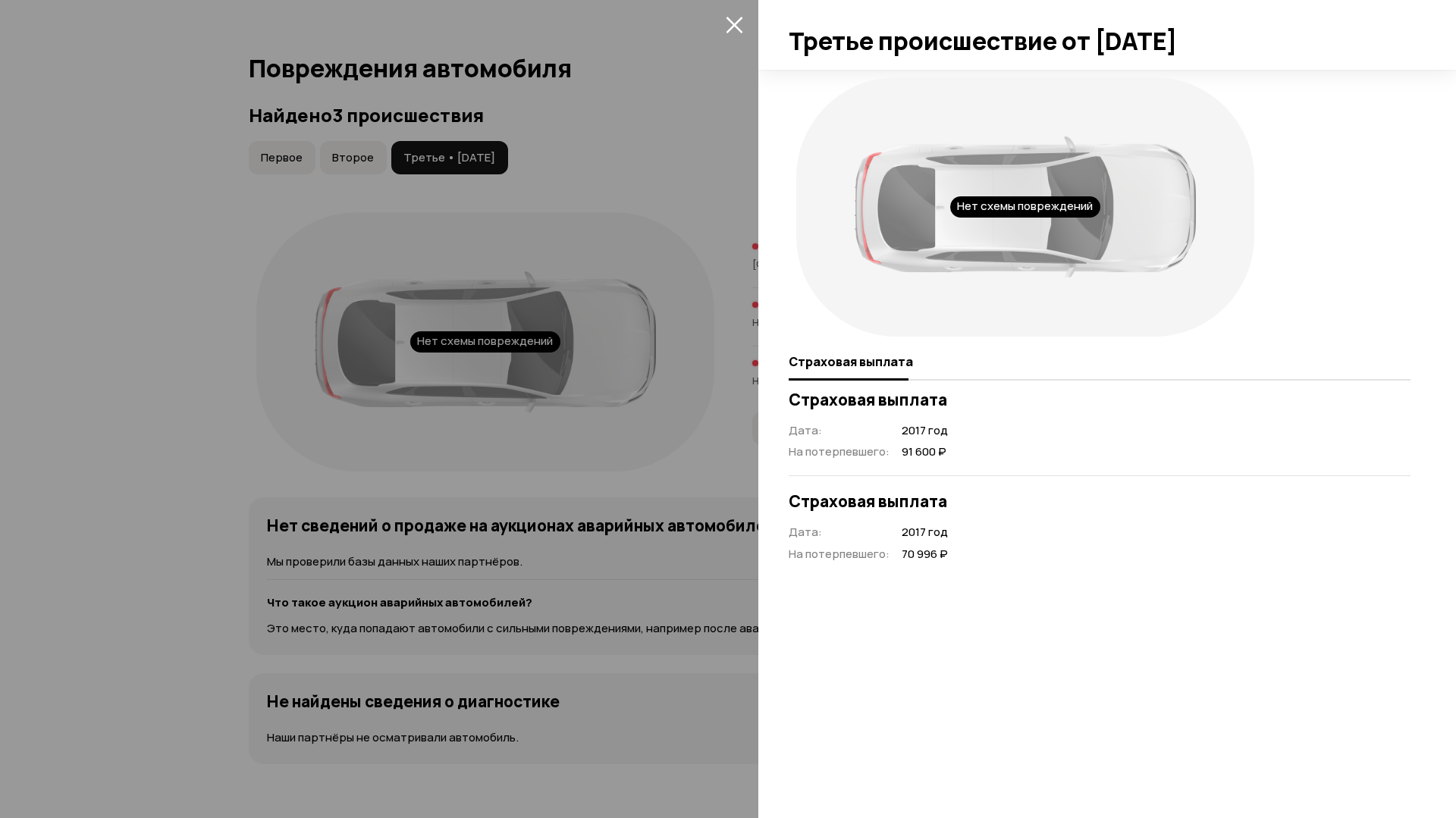
click at [693, 467] on div at bounding box center [728, 409] width 1456 height 818
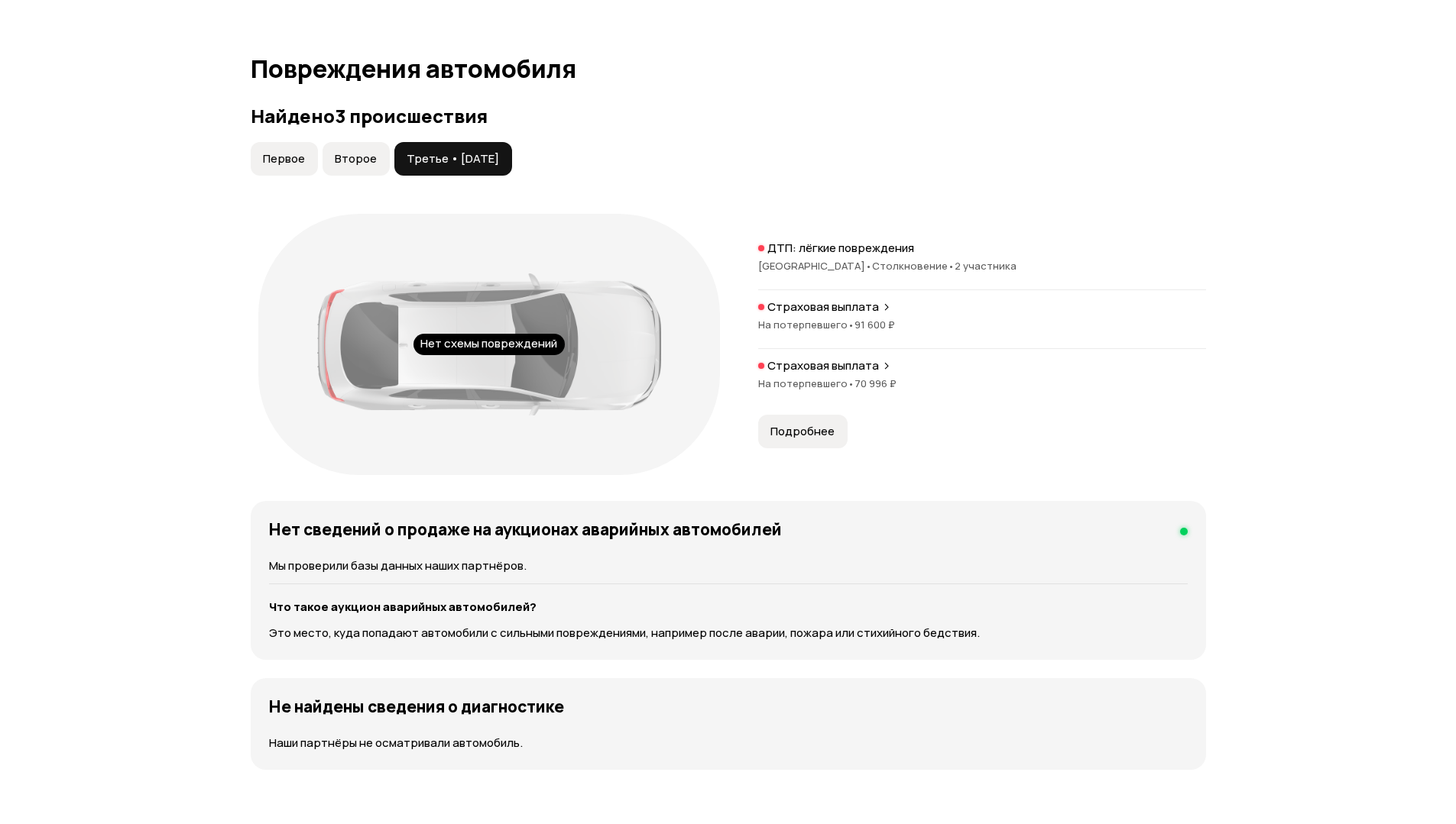
click at [783, 429] on span "Подробнее" at bounding box center [802, 431] width 64 height 15
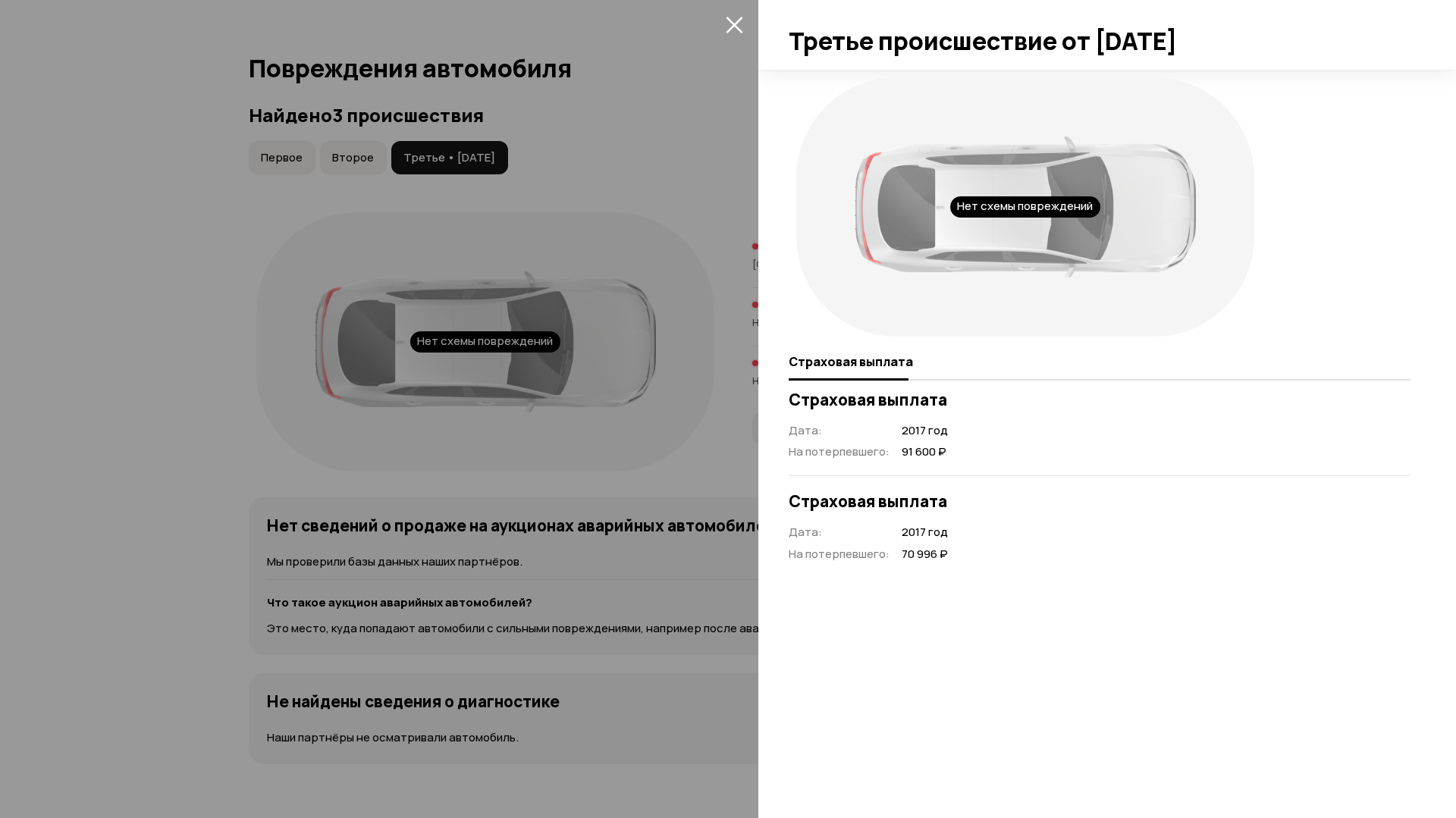
click at [195, 357] on div at bounding box center [728, 409] width 1456 height 818
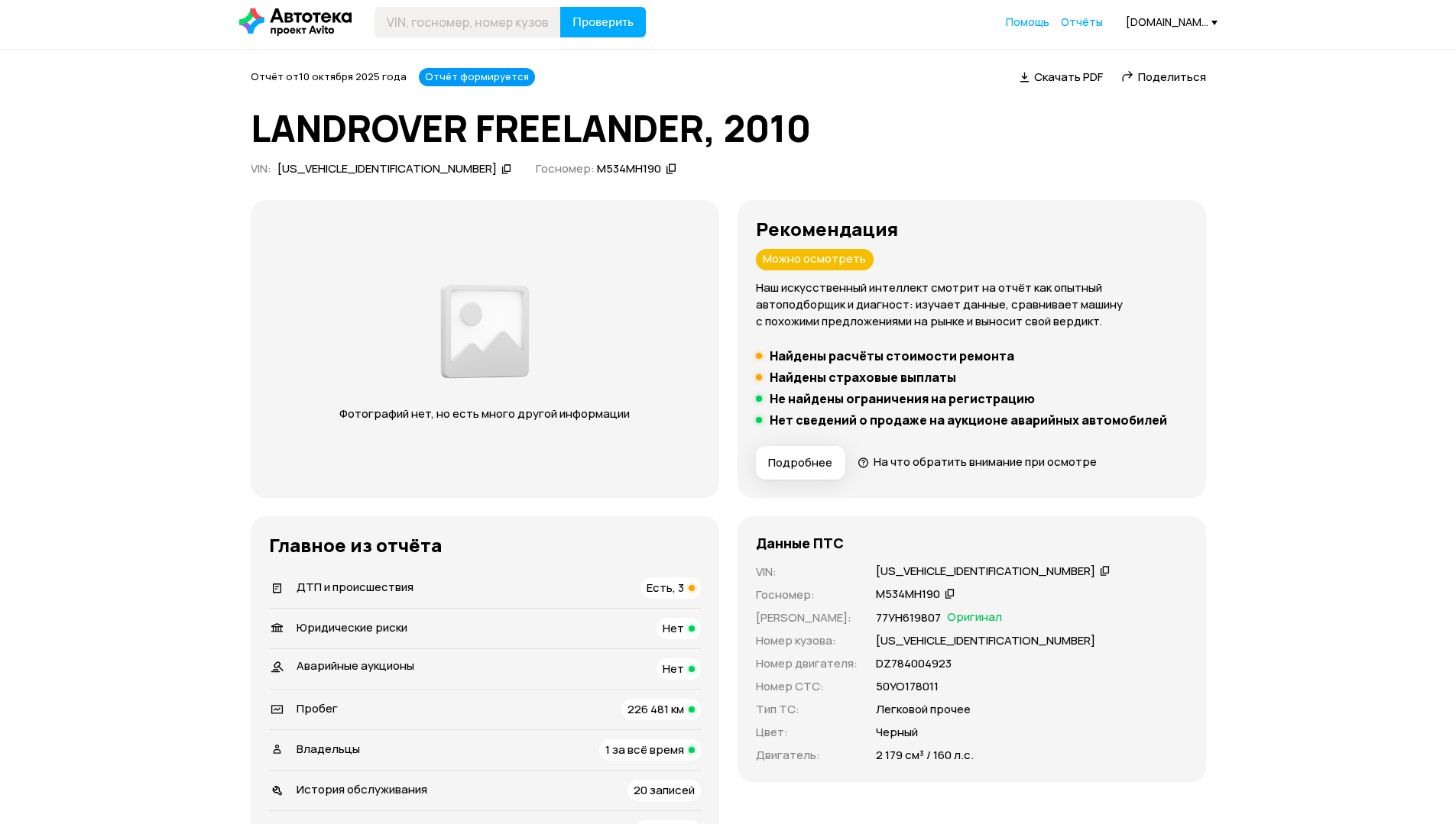
scroll to position [0, 0]
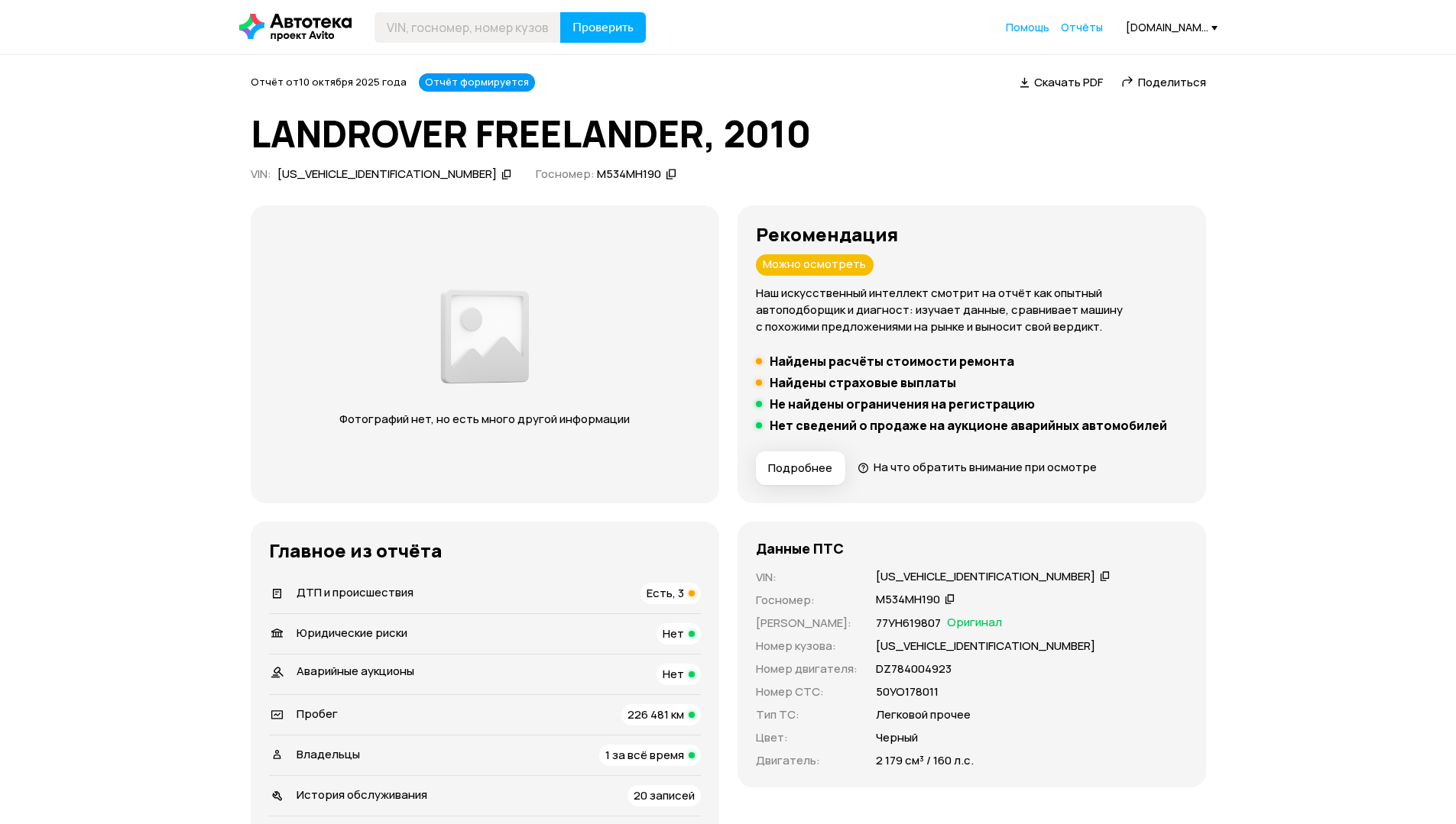
click at [1066, 83] on span "Скачать PDF" at bounding box center [1068, 82] width 69 height 16
